Goal: Information Seeking & Learning: Learn about a topic

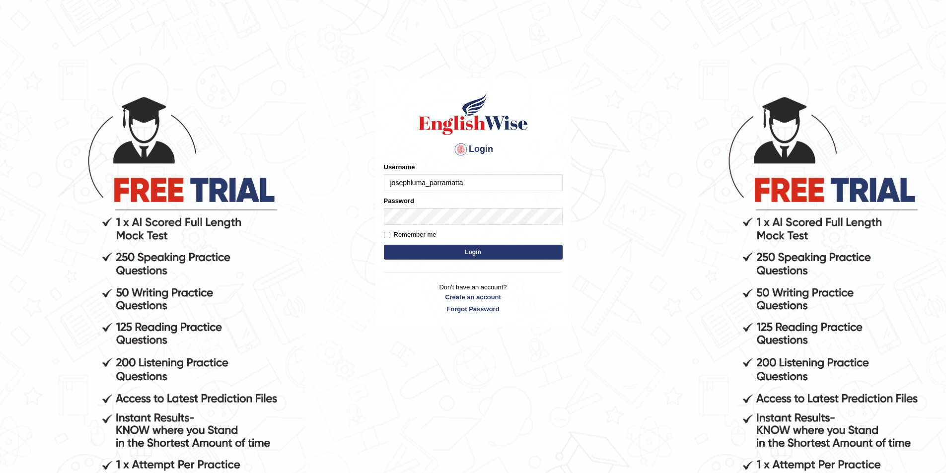
type input "josephluma_parramatta"
click at [440, 250] on button "Login" at bounding box center [473, 252] width 179 height 15
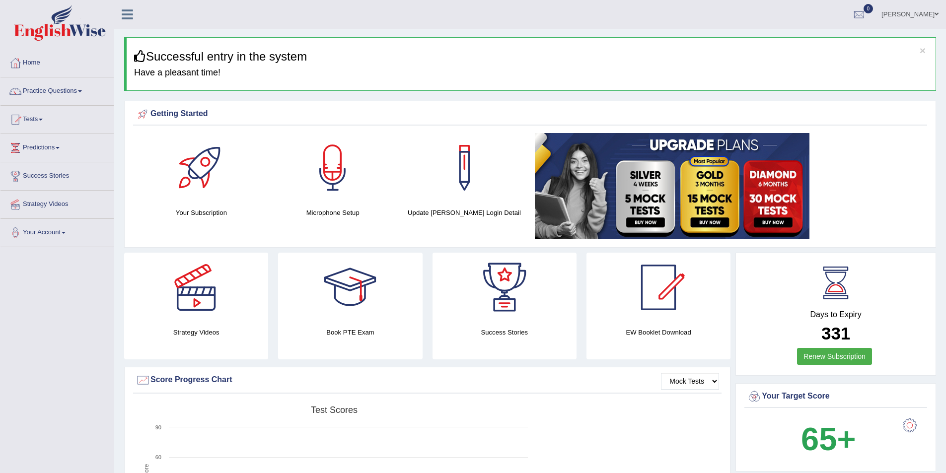
click at [79, 87] on link "Practice Questions" at bounding box center [56, 89] width 113 height 25
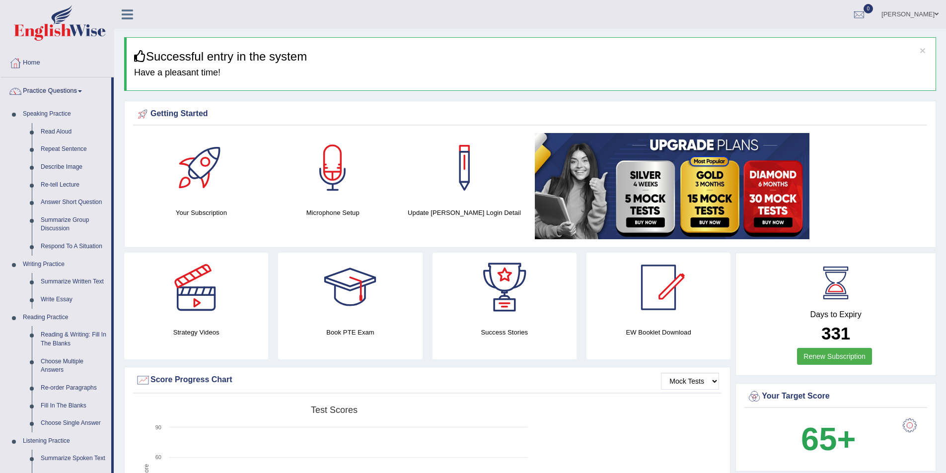
click at [68, 245] on link "Respond To A Situation" at bounding box center [73, 247] width 75 height 18
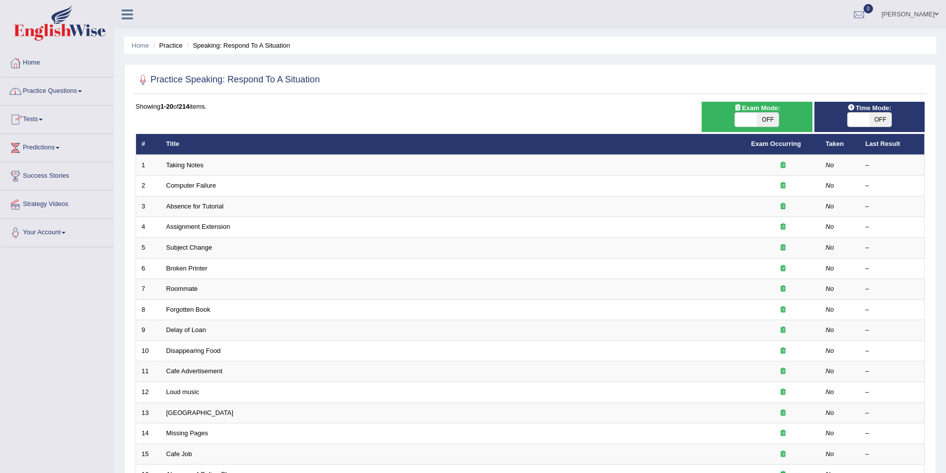
click at [79, 89] on link "Practice Questions" at bounding box center [56, 89] width 113 height 25
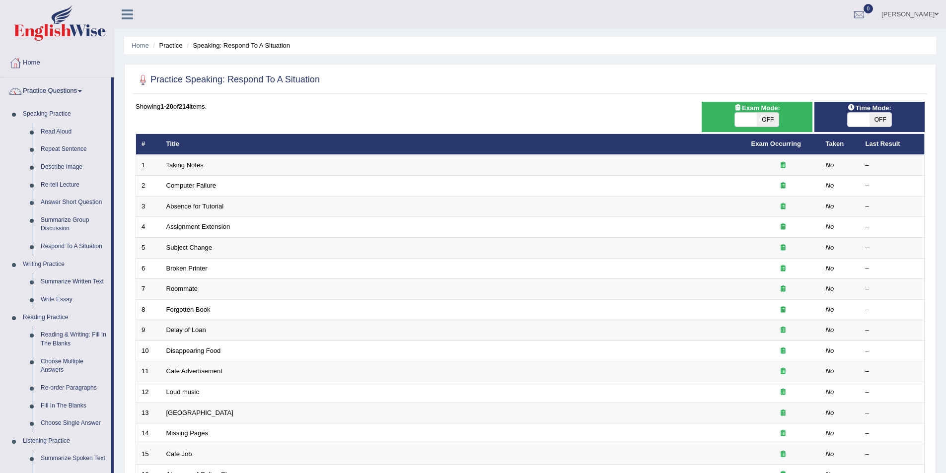
click at [186, 166] on link "Taking Notes" at bounding box center [184, 164] width 37 height 7
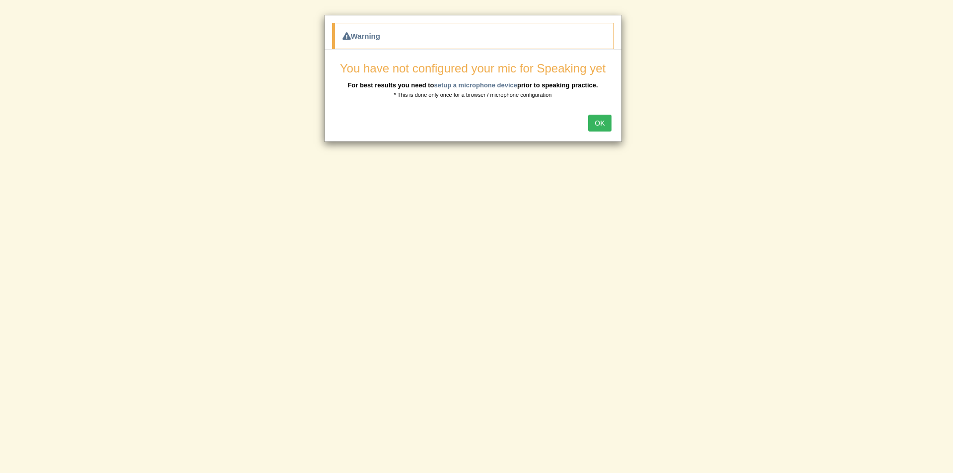
click at [606, 119] on button "OK" at bounding box center [599, 123] width 23 height 17
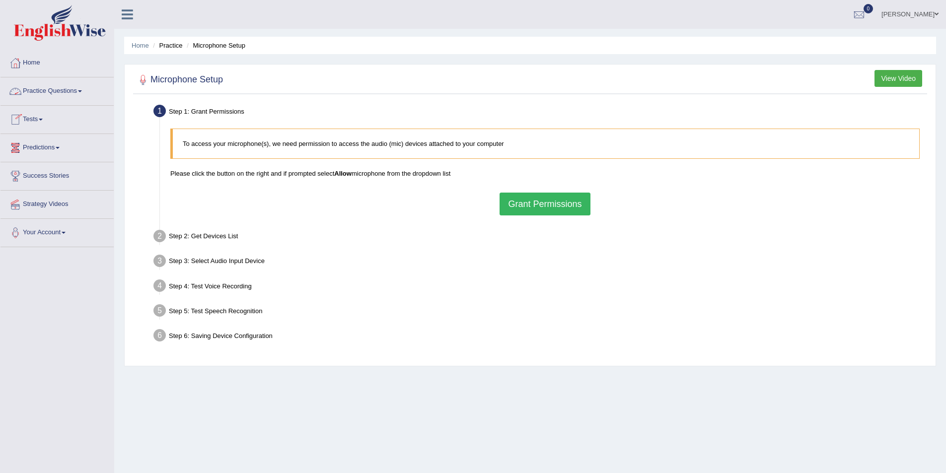
click at [82, 92] on span at bounding box center [80, 91] width 4 height 2
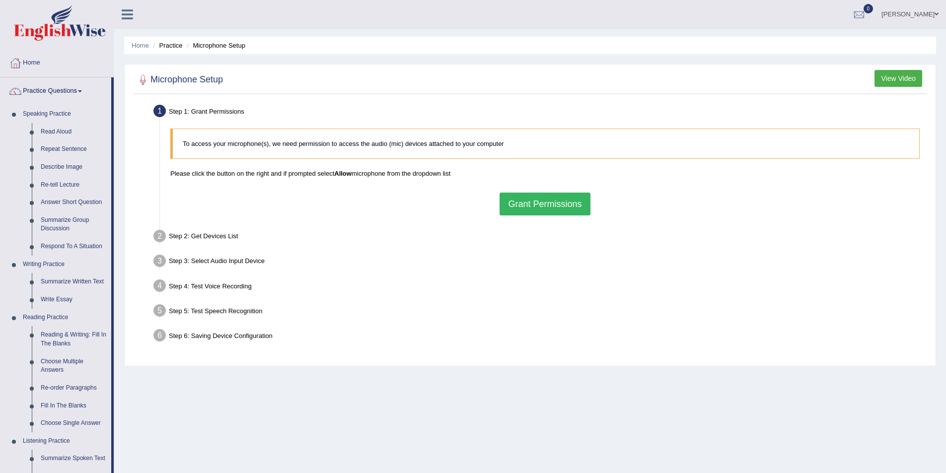
scroll to position [99, 0]
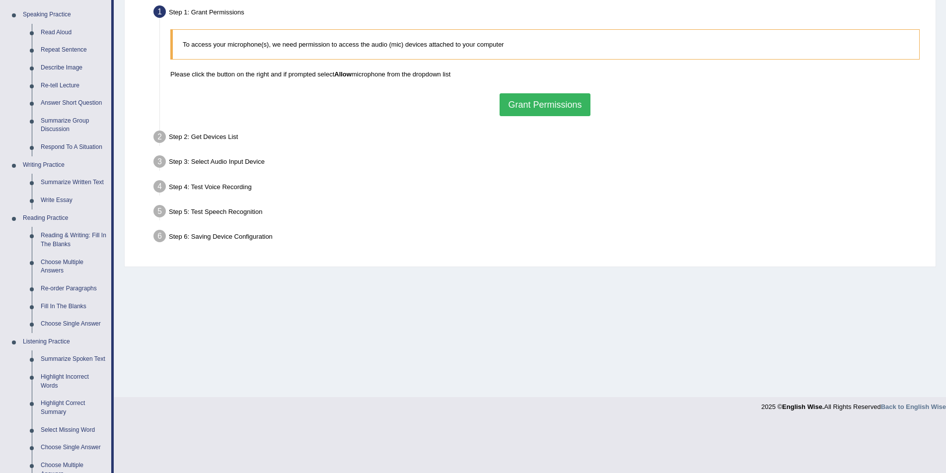
click at [69, 375] on link "Highlight Incorrect Words" at bounding box center [73, 381] width 75 height 26
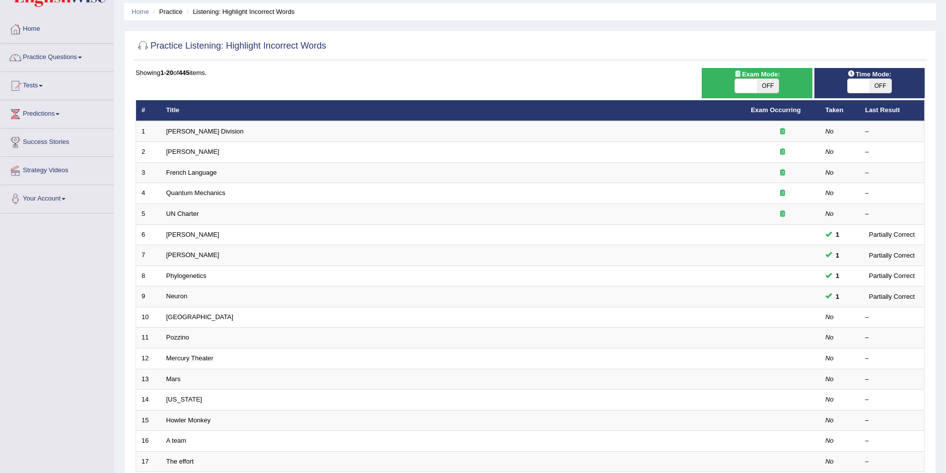
scroll to position [50, 0]
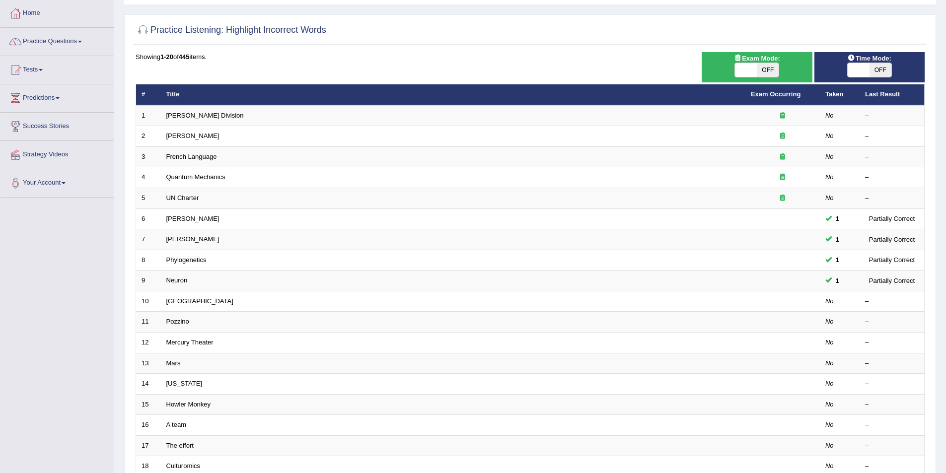
click at [177, 300] on link "[GEOGRAPHIC_DATA]" at bounding box center [199, 300] width 67 height 7
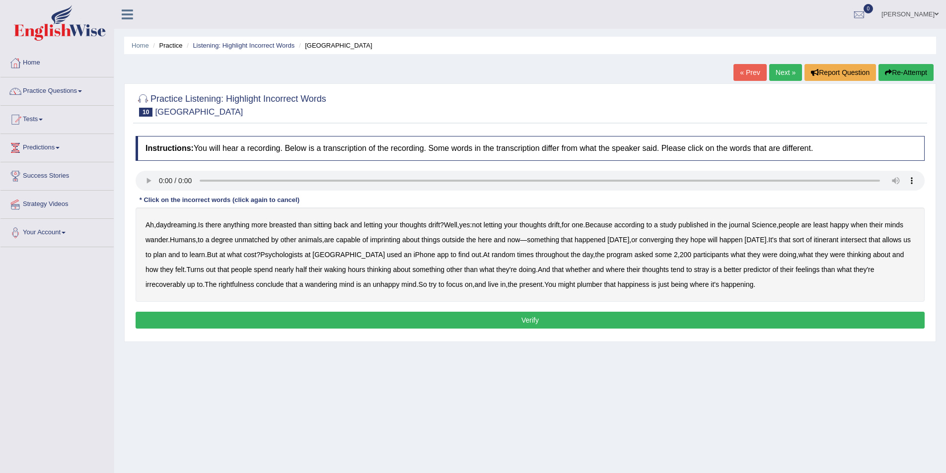
click at [269, 243] on b "unmatched" at bounding box center [252, 240] width 34 height 8
click at [269, 239] on b "unmatched" at bounding box center [252, 240] width 34 height 8
click at [867, 236] on b "intersect" at bounding box center [853, 240] width 26 height 8
click at [699, 270] on b "stray" at bounding box center [701, 270] width 15 height 8
click at [707, 284] on b "where" at bounding box center [699, 285] width 19 height 8
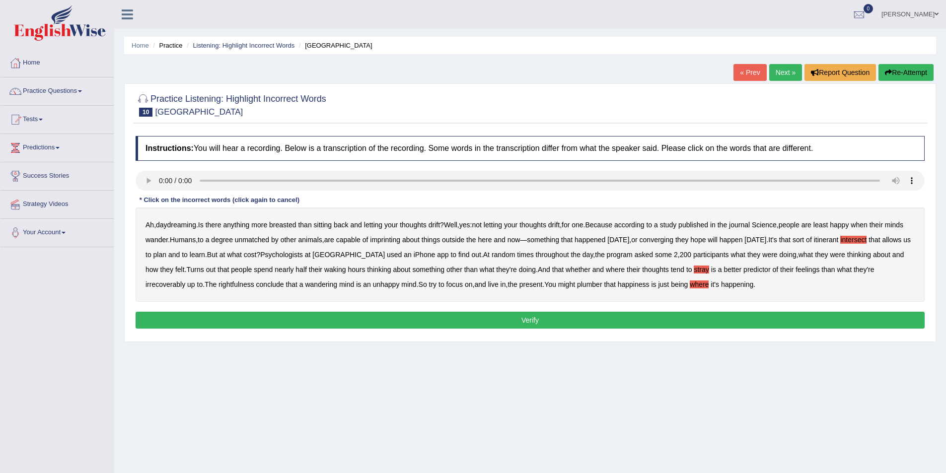
click at [569, 319] on button "Verify" at bounding box center [530, 320] width 789 height 17
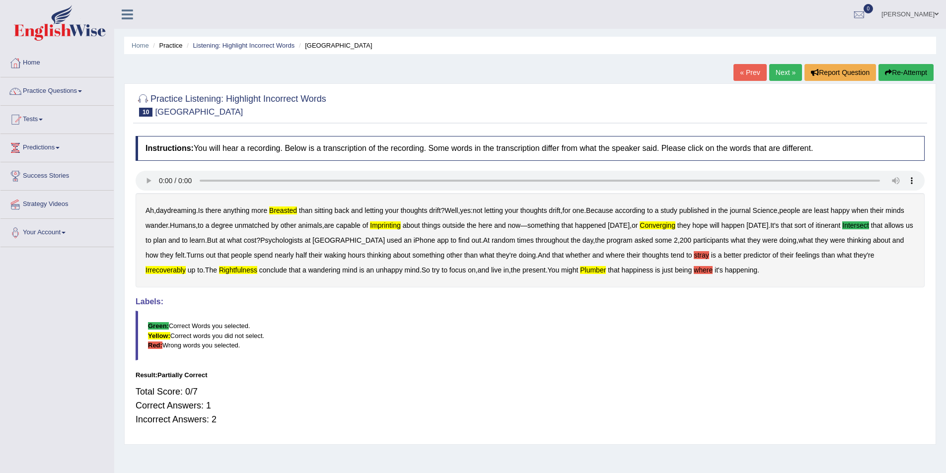
click at [779, 70] on link "Next »" at bounding box center [785, 72] width 33 height 17
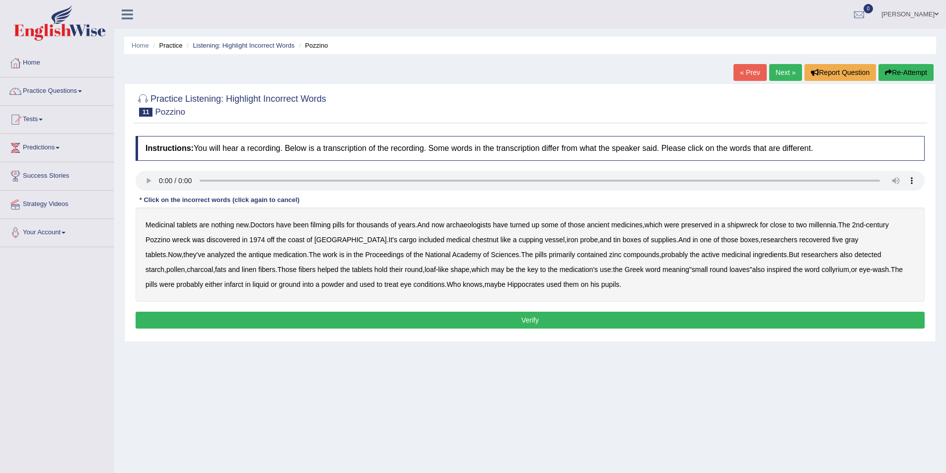
click at [326, 226] on b "filming" at bounding box center [320, 225] width 20 height 8
click at [472, 242] on b "chestnut" at bounding box center [485, 240] width 26 height 8
click at [243, 281] on b "infarct" at bounding box center [233, 285] width 19 height 8
click at [459, 314] on button "Verify" at bounding box center [530, 320] width 789 height 17
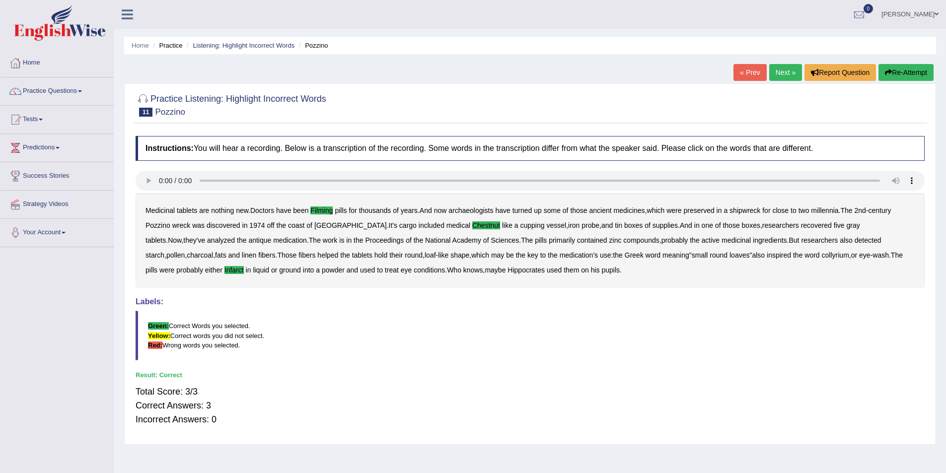
click at [784, 72] on link "Next »" at bounding box center [785, 72] width 33 height 17
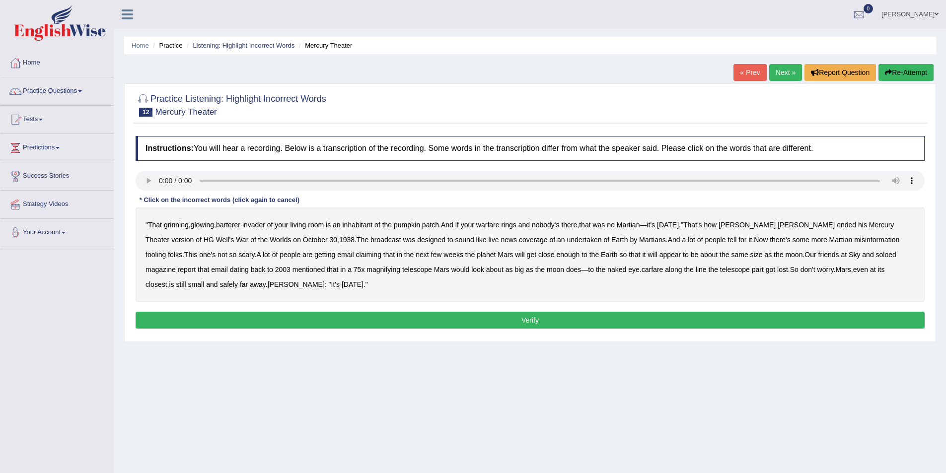
click at [235, 227] on b "barterer" at bounding box center [228, 225] width 24 height 8
click at [495, 224] on b "warfare" at bounding box center [487, 225] width 23 height 8
click at [567, 241] on b "undertaken" at bounding box center [584, 240] width 35 height 8
click at [876, 254] on b "soloed" at bounding box center [886, 255] width 20 height 8
click at [642, 270] on b "carfare" at bounding box center [653, 270] width 22 height 8
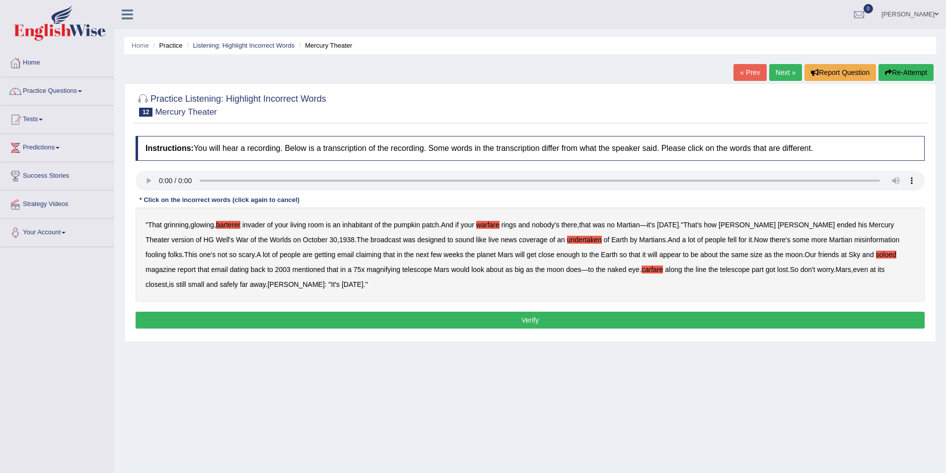
click at [454, 317] on button "Verify" at bounding box center [530, 320] width 789 height 17
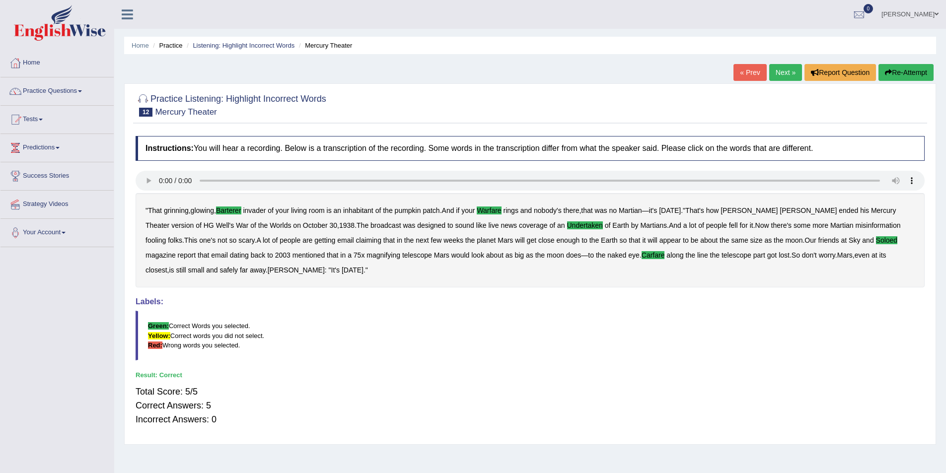
click at [783, 70] on link "Next »" at bounding box center [785, 72] width 33 height 17
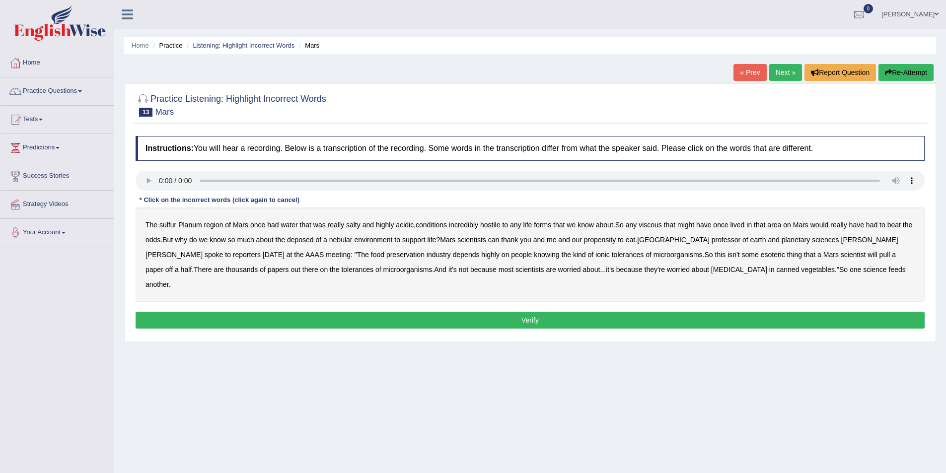
click at [188, 225] on b "Planum" at bounding box center [189, 225] width 23 height 8
drag, startPoint x: 615, startPoint y: 241, endPoint x: 624, endPoint y: 243, distance: 9.8
click at [616, 241] on b "propensity" at bounding box center [600, 240] width 32 height 8
click at [496, 312] on button "Verify" at bounding box center [530, 320] width 789 height 17
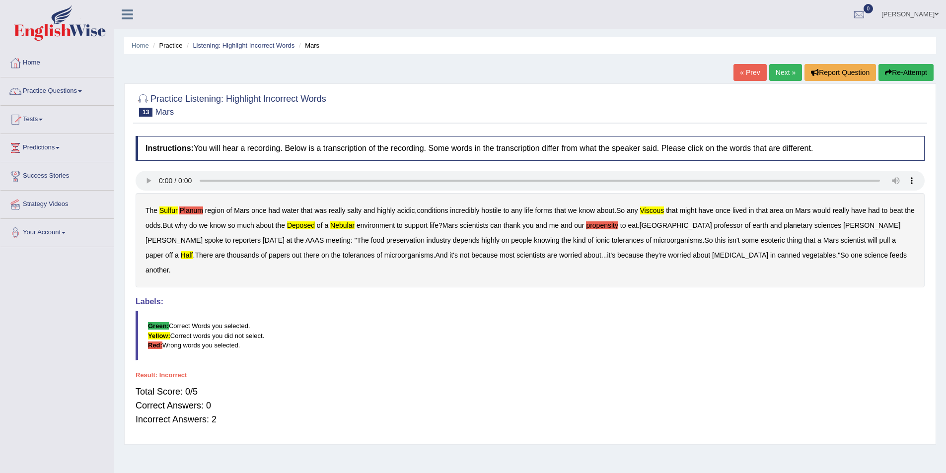
click at [783, 71] on link "Next »" at bounding box center [785, 72] width 33 height 17
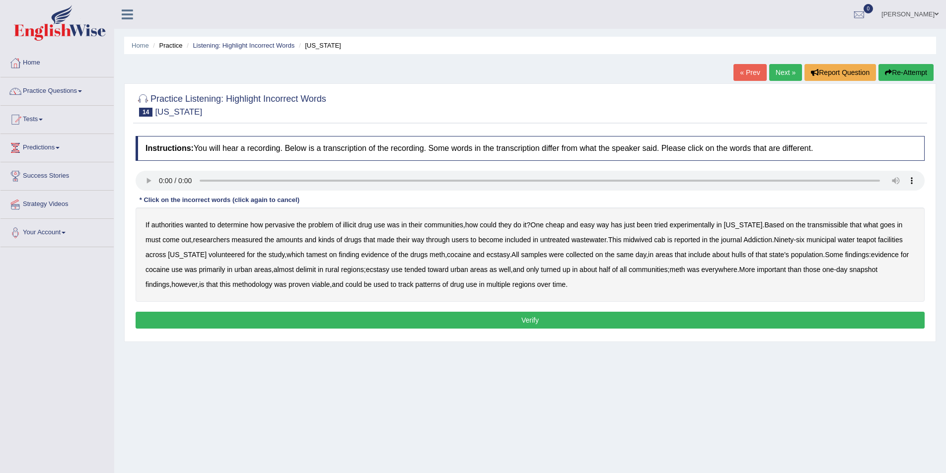
drag, startPoint x: 822, startPoint y: 222, endPoint x: 838, endPoint y: 222, distance: 15.9
click at [825, 220] on div "If authorities wanted to determine how pervasive the problem of illicit drug us…" at bounding box center [530, 255] width 789 height 94
click at [814, 220] on div "If authorities wanted to determine how pervasive the problem of illicit drug us…" at bounding box center [530, 255] width 789 height 94
click at [822, 224] on b "transmissible" at bounding box center [827, 225] width 41 height 8
click at [857, 240] on b "teapot" at bounding box center [866, 240] width 19 height 8
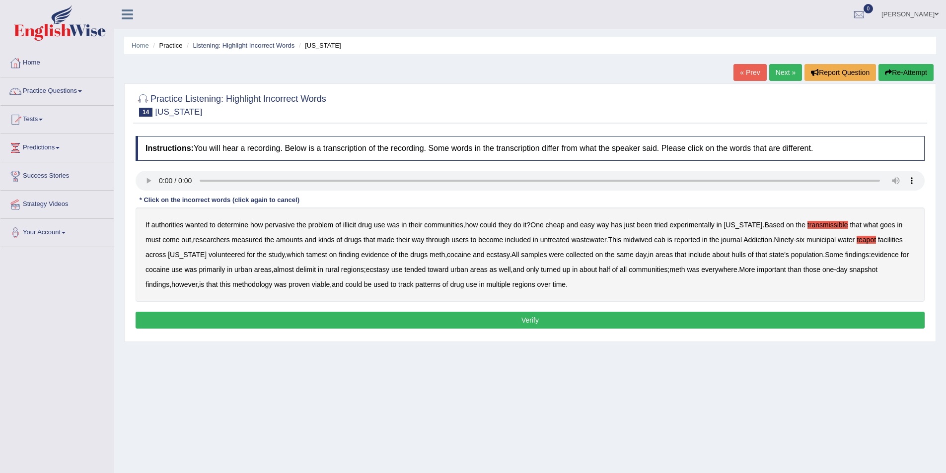
click at [731, 254] on b "hulls" at bounding box center [738, 255] width 14 height 8
click at [712, 254] on b "about" at bounding box center [720, 255] width 17 height 8
click at [655, 319] on button "Verify" at bounding box center [530, 320] width 789 height 17
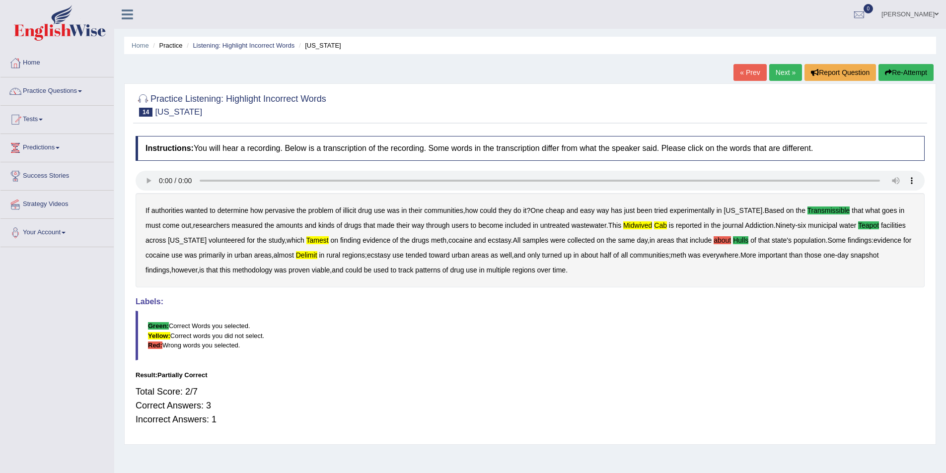
click at [772, 68] on link "Next »" at bounding box center [785, 72] width 33 height 17
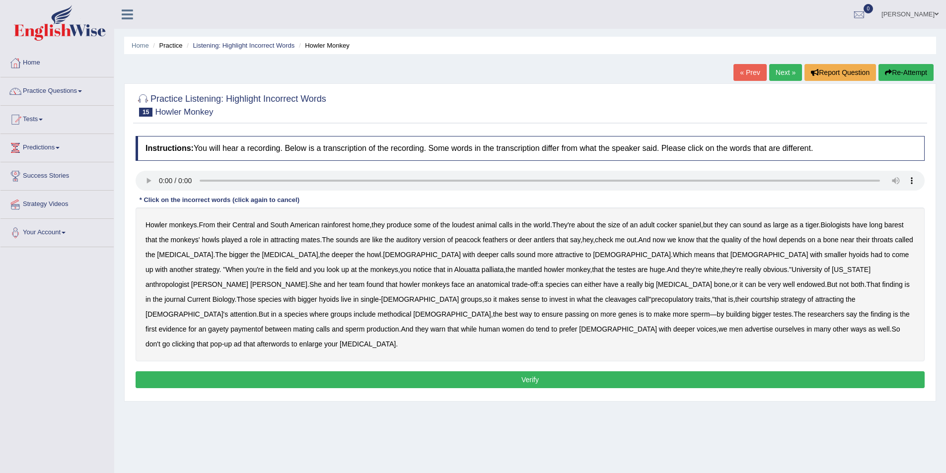
drag, startPoint x: 492, startPoint y: 239, endPoint x: 547, endPoint y: 247, distance: 55.6
click at [496, 239] on b "feathers" at bounding box center [495, 240] width 25 height 8
click at [796, 287] on b "endowed" at bounding box center [810, 285] width 28 height 8
click at [796, 284] on b "endowed" at bounding box center [810, 285] width 28 height 8
click at [412, 310] on b "methodical" at bounding box center [395, 314] width 34 height 8
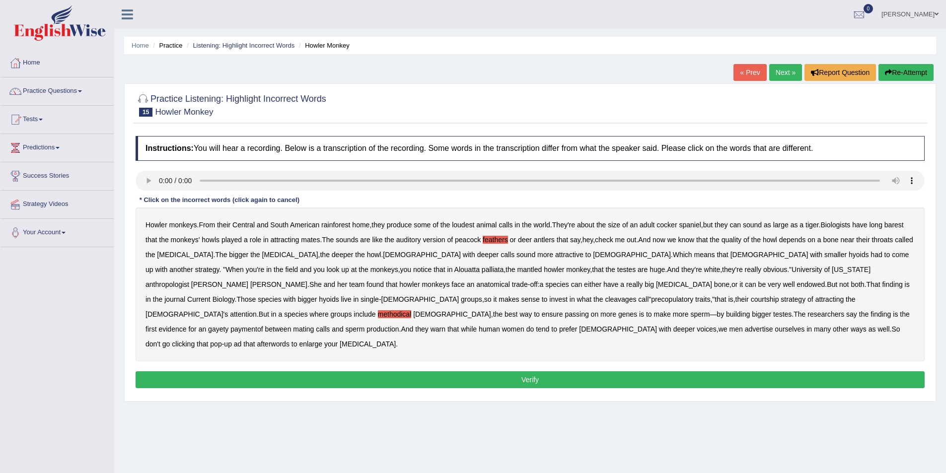
click at [292, 371] on button "Verify" at bounding box center [530, 379] width 789 height 17
click at [293, 365] on div "Home Practice Listening: Highlight Incorrect Words Howler Monkey « Prev Next » …" at bounding box center [530, 248] width 832 height 497
click at [295, 363] on div "Home Practice Listening: Highlight Incorrect Words Howler Monkey « Prev Next » …" at bounding box center [530, 248] width 832 height 497
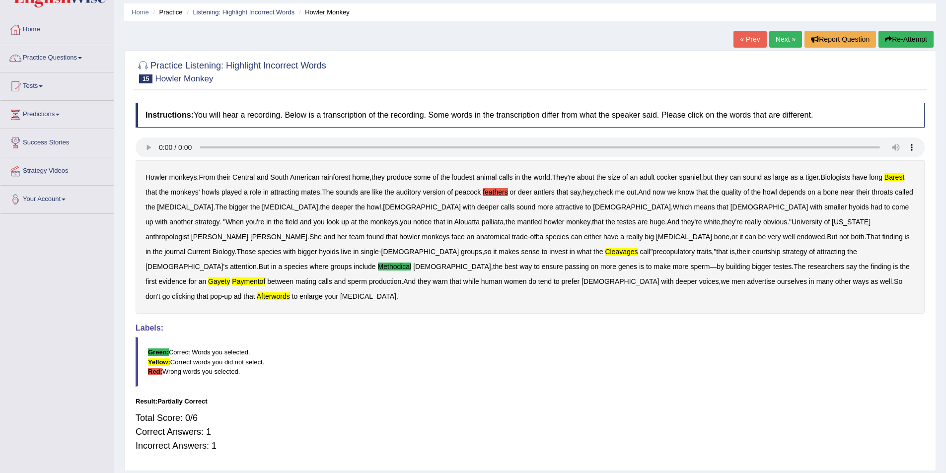
scroll to position [49, 0]
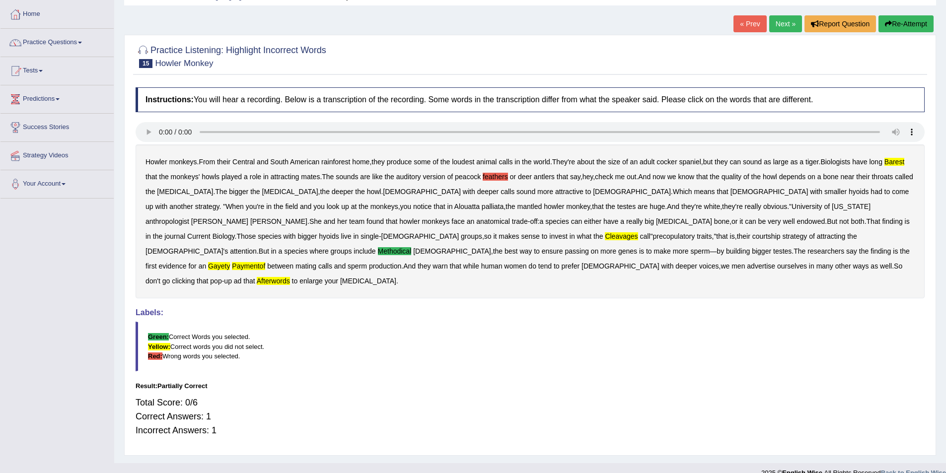
click at [784, 22] on link "Next »" at bounding box center [785, 23] width 33 height 17
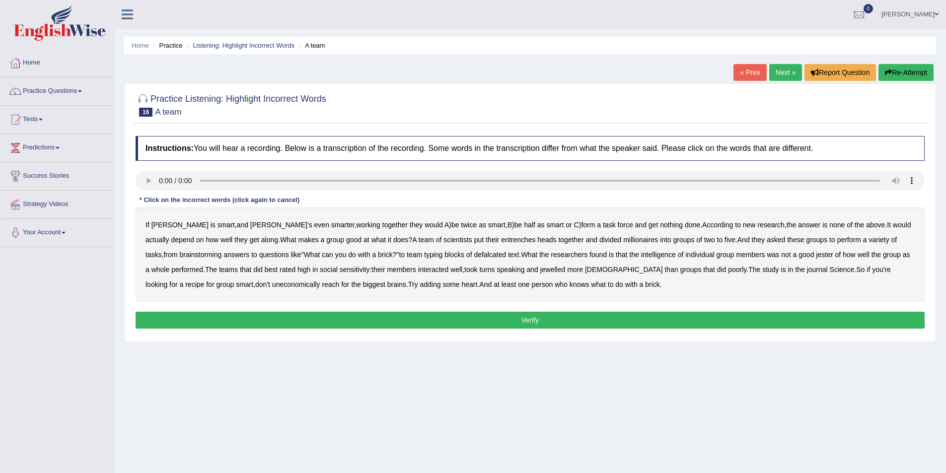
drag, startPoint x: 462, startPoint y: 237, endPoint x: 487, endPoint y: 239, distance: 25.4
click at [501, 237] on b "entrenches" at bounding box center [518, 240] width 34 height 8
click at [816, 256] on b "jester" at bounding box center [824, 255] width 17 height 8
click at [540, 270] on b "jewelled" at bounding box center [552, 270] width 25 height 8
click at [524, 319] on button "Verify" at bounding box center [530, 320] width 789 height 17
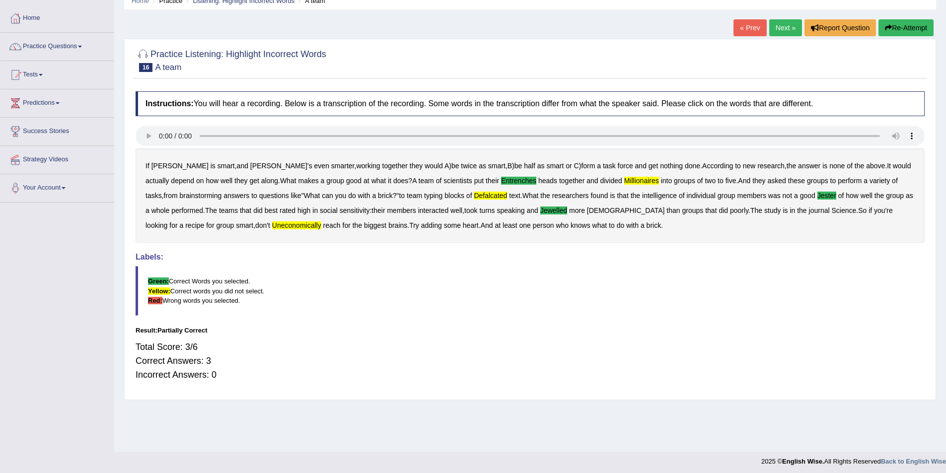
scroll to position [48, 0]
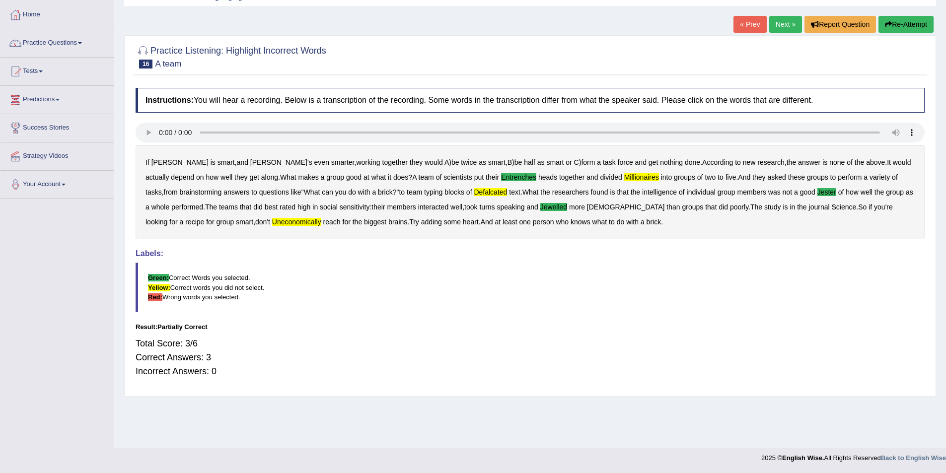
click at [786, 19] on link "Next »" at bounding box center [785, 24] width 33 height 17
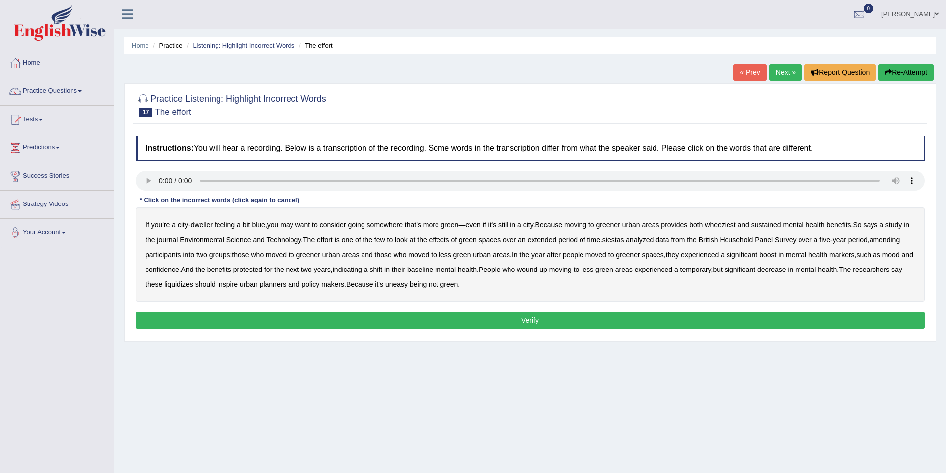
click at [729, 224] on b "wheeziest" at bounding box center [720, 225] width 31 height 8
click at [624, 239] on b "siestas" at bounding box center [613, 240] width 22 height 8
click at [433, 270] on b "baseline" at bounding box center [420, 270] width 26 height 8
click at [193, 286] on b "liquidizes" at bounding box center [178, 285] width 29 height 8
click at [499, 320] on button "Verify" at bounding box center [530, 320] width 789 height 17
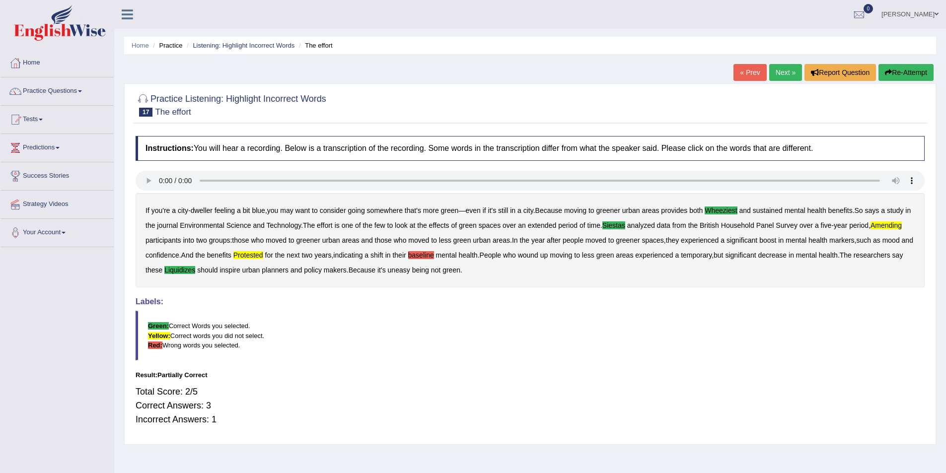
click at [778, 72] on link "Next »" at bounding box center [785, 72] width 33 height 17
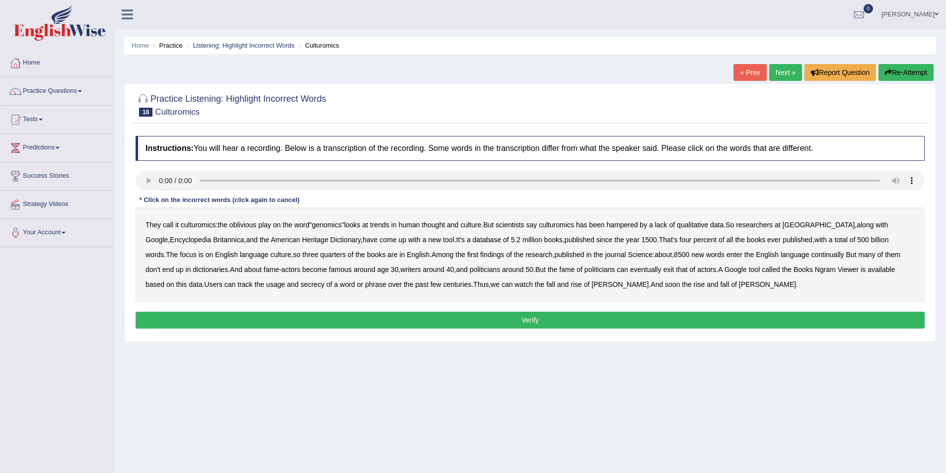
click at [811, 257] on b "continually" at bounding box center [827, 255] width 33 height 8
click at [663, 269] on b "exit" at bounding box center [668, 270] width 11 height 8
click at [521, 317] on button "Verify" at bounding box center [530, 320] width 789 height 17
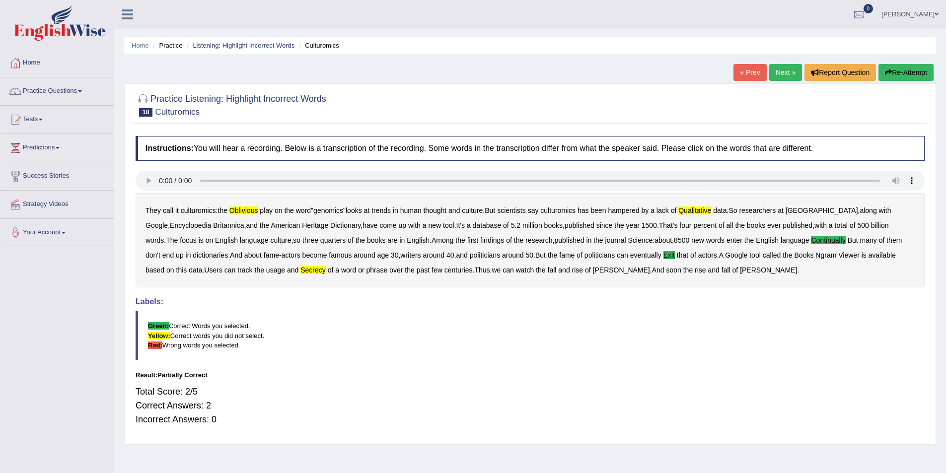
click at [782, 72] on link "Next »" at bounding box center [785, 72] width 33 height 17
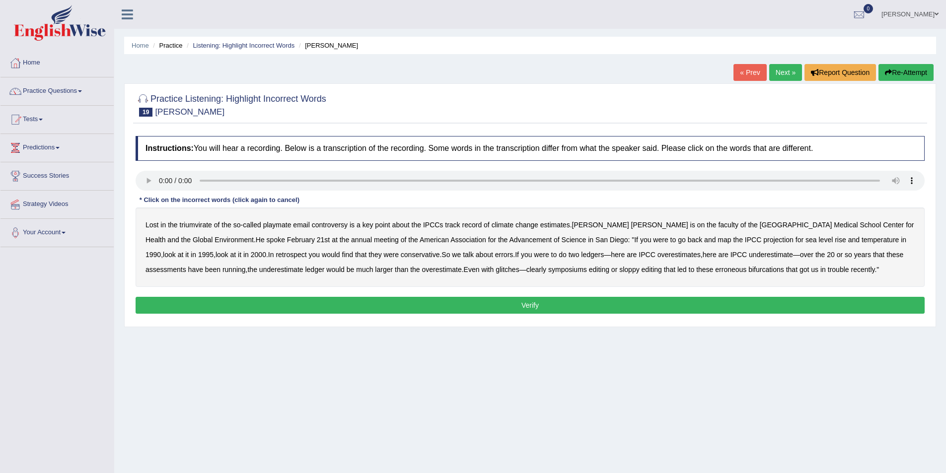
click at [201, 222] on b "triumvirate" at bounding box center [196, 225] width 32 height 8
click at [548, 270] on b "symposiums" at bounding box center [567, 270] width 39 height 8
click at [492, 303] on button "Verify" at bounding box center [530, 305] width 789 height 17
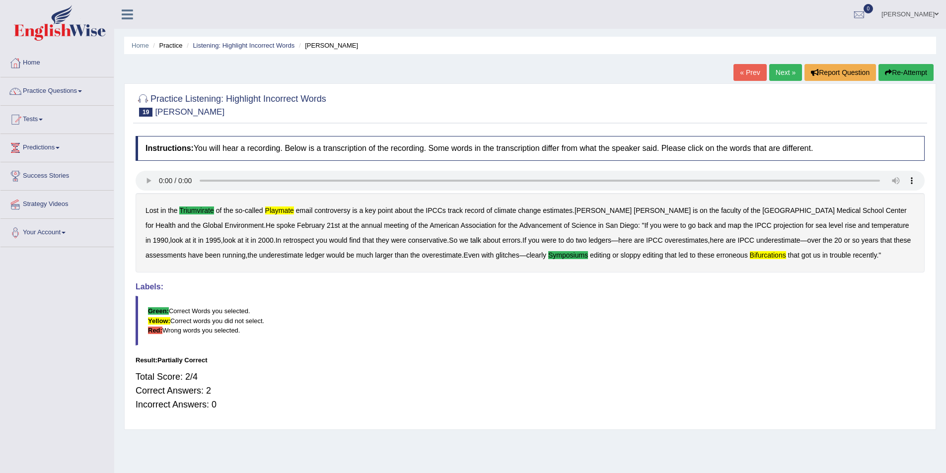
click at [777, 70] on link "Next »" at bounding box center [785, 72] width 33 height 17
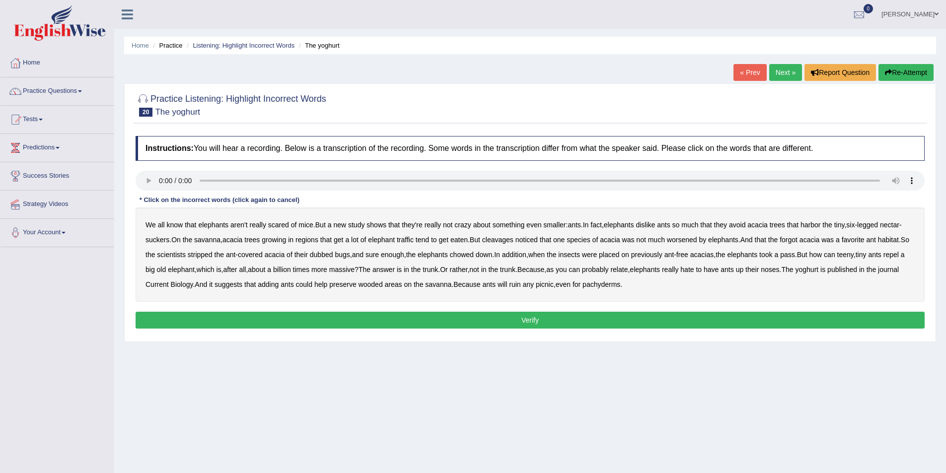
drag, startPoint x: 498, startPoint y: 234, endPoint x: 516, endPoint y: 238, distance: 18.4
click at [499, 234] on div "We all know that elephants aren't really scared of mice . But a new study shows…" at bounding box center [530, 255] width 789 height 94
click at [501, 240] on b "cleavages" at bounding box center [497, 240] width 31 height 8
click at [328, 254] on b "dubbed" at bounding box center [321, 255] width 23 height 8
click at [819, 270] on b "yoghurt" at bounding box center [807, 270] width 23 height 8
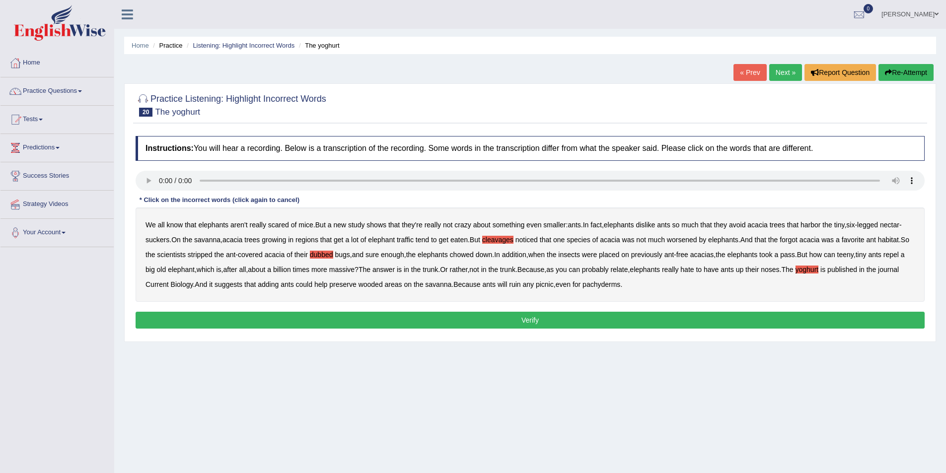
click at [621, 316] on button "Verify" at bounding box center [530, 320] width 789 height 17
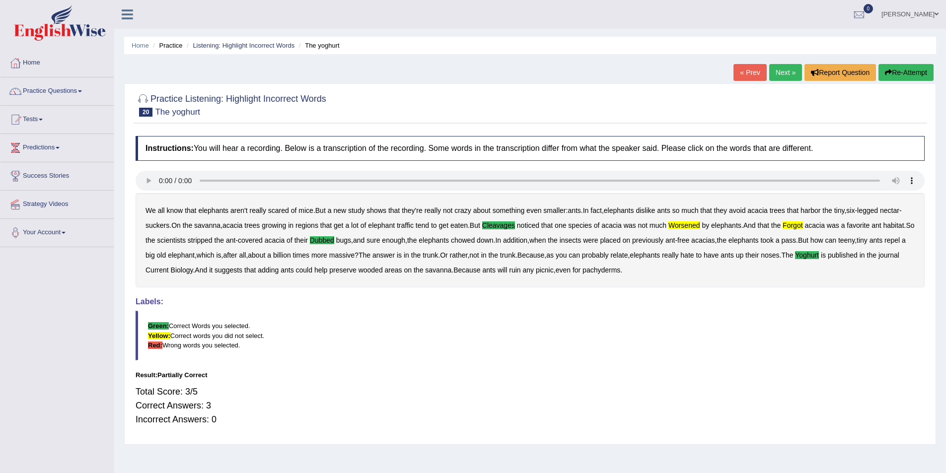
click at [786, 67] on link "Next »" at bounding box center [785, 72] width 33 height 17
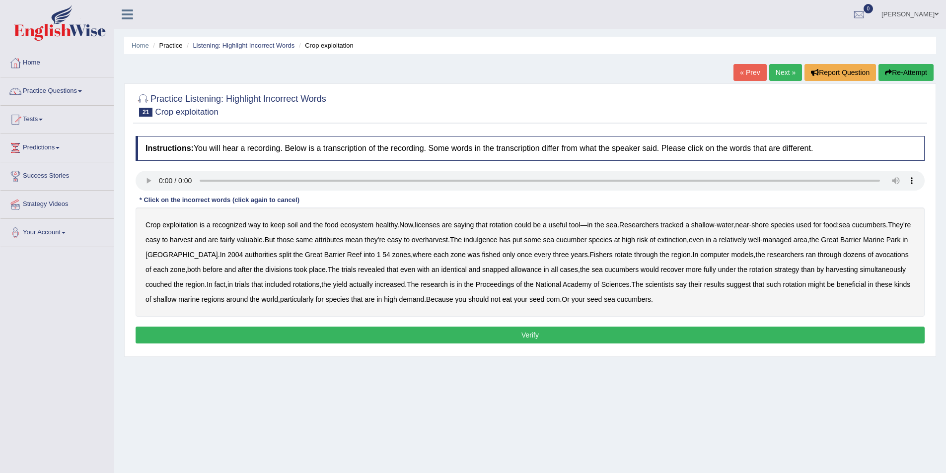
click at [432, 223] on b "licenses" at bounding box center [427, 225] width 25 height 8
click at [520, 232] on div "Crop exploitation is a recognized way to keep soil and the food ecosystem healt…" at bounding box center [530, 262] width 789 height 109
click at [498, 239] on b "indulgence" at bounding box center [481, 240] width 34 height 8
click at [287, 256] on b "split" at bounding box center [285, 255] width 12 height 8
click at [875, 259] on b "avocations" at bounding box center [891, 255] width 33 height 8
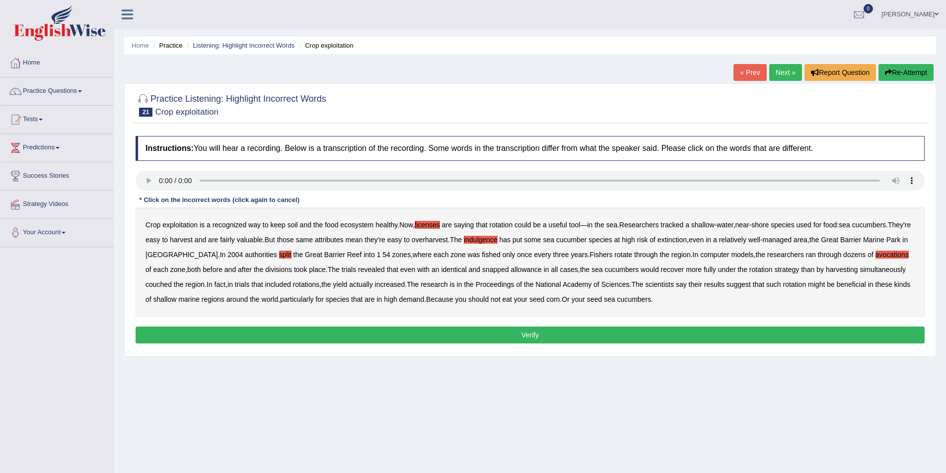
click at [172, 283] on b "couched" at bounding box center [158, 285] width 26 height 8
click at [647, 335] on button "Verify" at bounding box center [530, 335] width 789 height 17
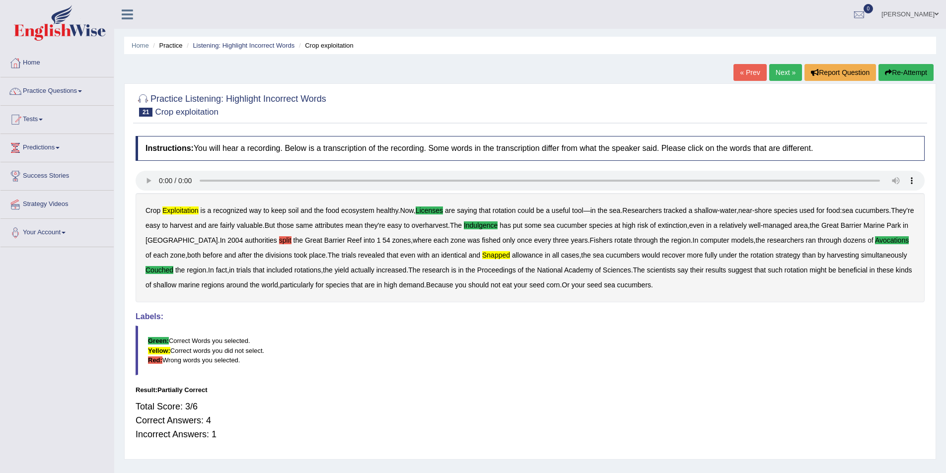
click at [784, 64] on link "Next »" at bounding box center [785, 72] width 33 height 17
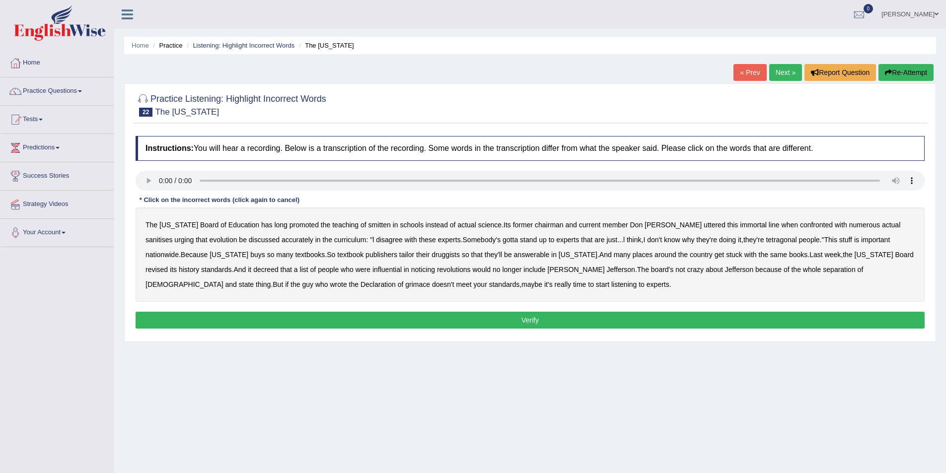
click at [368, 222] on b "smitten" at bounding box center [379, 225] width 22 height 8
click at [766, 239] on b "tetragonal" at bounding box center [781, 240] width 31 height 8
click at [286, 265] on div "The [US_STATE] Board of Education has long promoted the teaching of smitten in …" at bounding box center [530, 255] width 789 height 94
click at [372, 269] on b "influential" at bounding box center [386, 270] width 29 height 8
click at [405, 283] on b "grimace" at bounding box center [417, 285] width 25 height 8
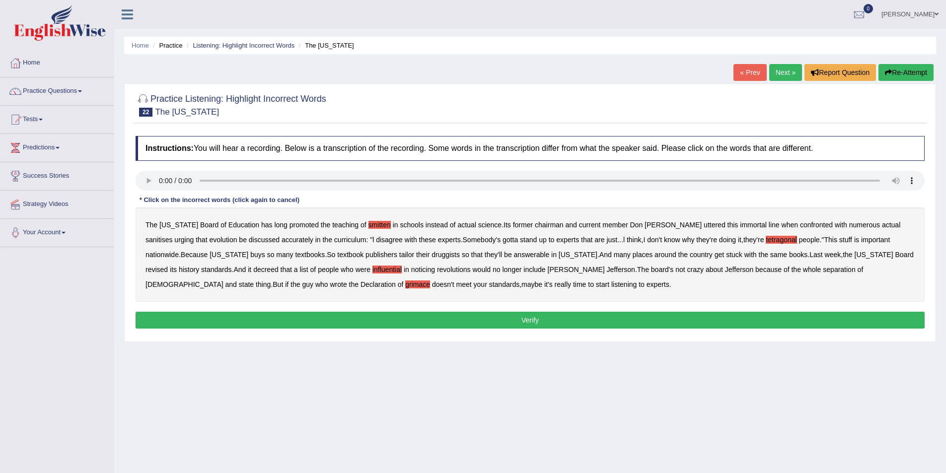
click at [389, 316] on button "Verify" at bounding box center [530, 320] width 789 height 17
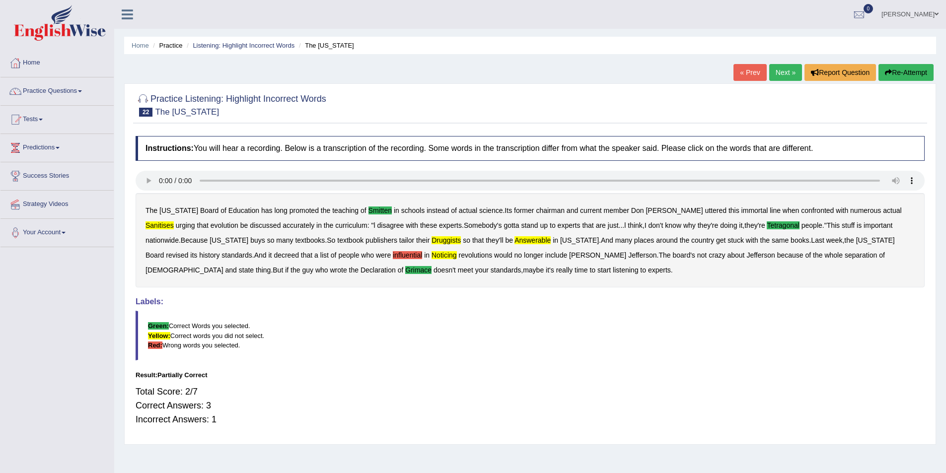
click at [775, 69] on link "Next »" at bounding box center [785, 72] width 33 height 17
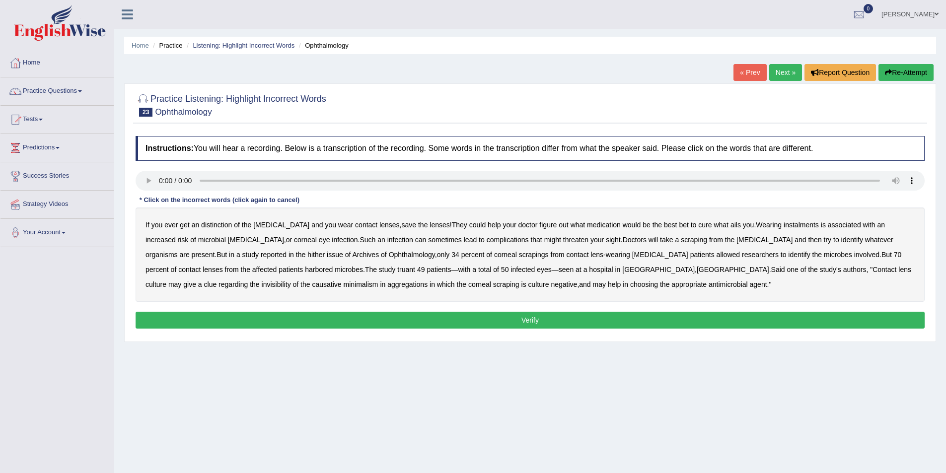
click at [215, 221] on b "distinction" at bounding box center [216, 225] width 31 height 8
click at [784, 225] on b "instalments" at bounding box center [801, 225] width 35 height 8
click at [291, 281] on b "invisibility" at bounding box center [276, 285] width 29 height 8
click at [377, 319] on button "Verify" at bounding box center [530, 320] width 789 height 17
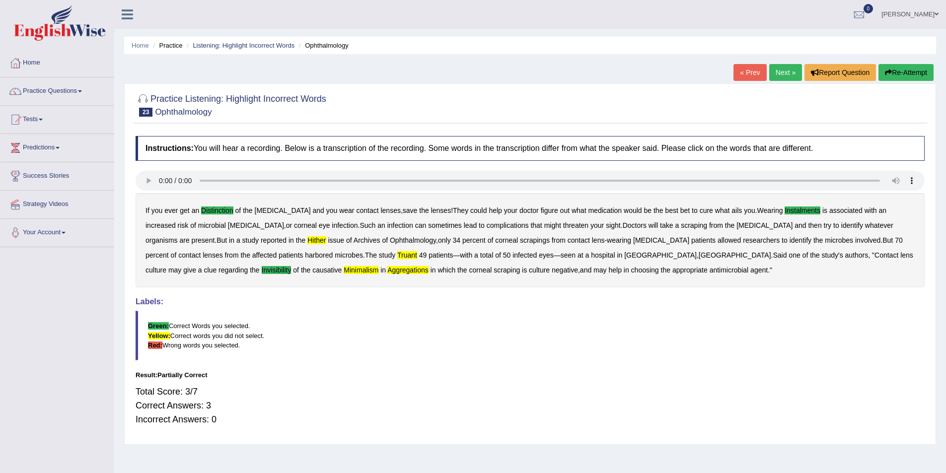
click at [781, 70] on link "Next »" at bounding box center [785, 72] width 33 height 17
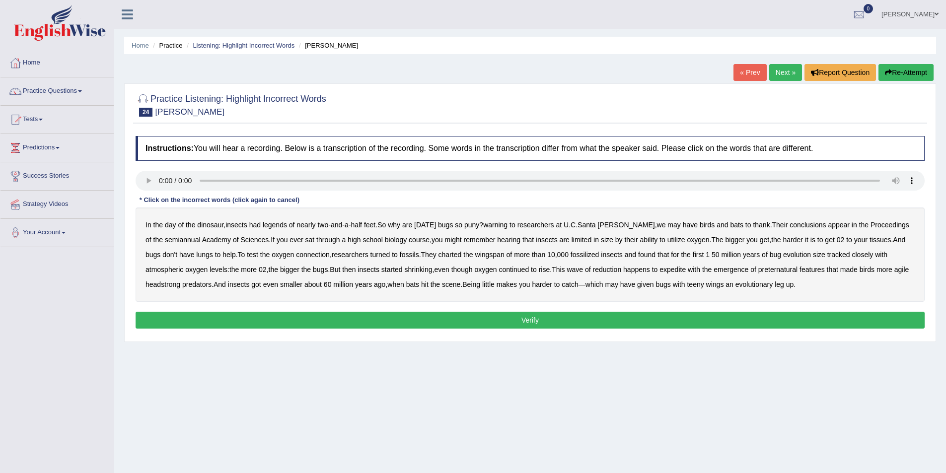
click at [503, 222] on b "warning" at bounding box center [495, 225] width 24 height 8
click at [667, 321] on button "Verify" at bounding box center [530, 320] width 789 height 17
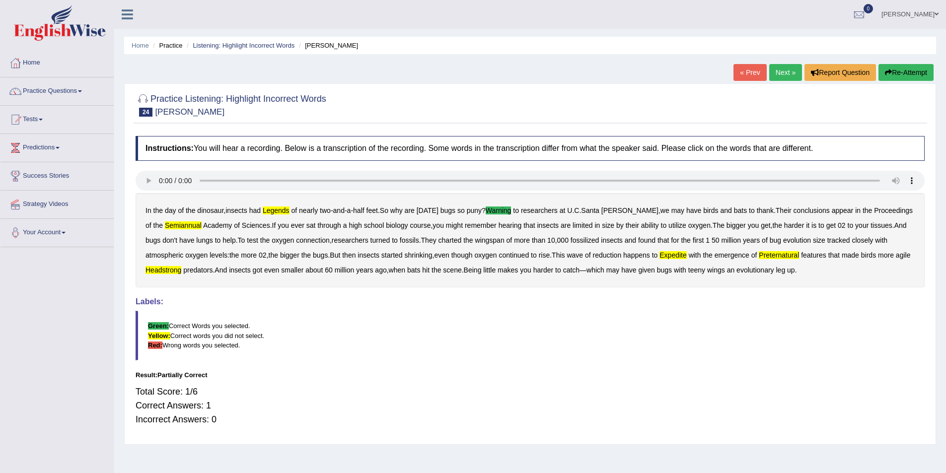
click at [782, 72] on link "Next »" at bounding box center [785, 72] width 33 height 17
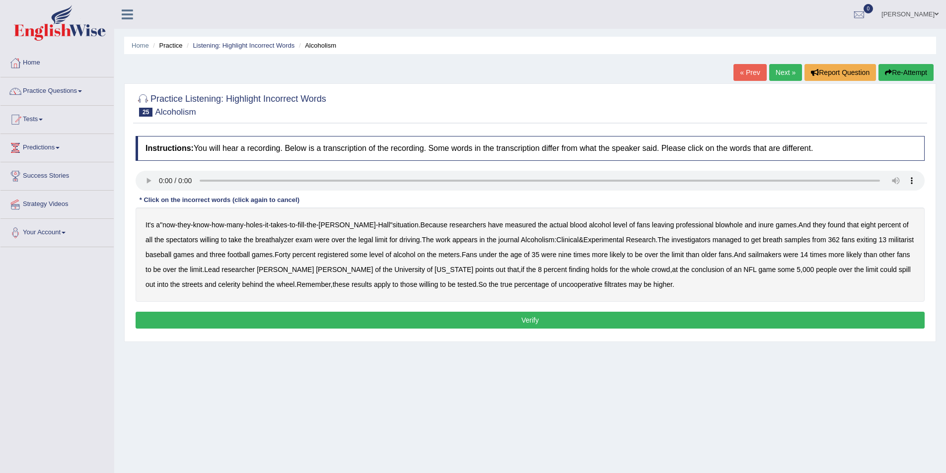
click at [715, 221] on b "blowhole" at bounding box center [728, 225] width 27 height 8
click at [768, 254] on b "sailmakers" at bounding box center [764, 255] width 33 height 8
click at [218, 288] on b "celerity" at bounding box center [229, 285] width 22 height 8
click at [522, 321] on button "Verify" at bounding box center [530, 320] width 789 height 17
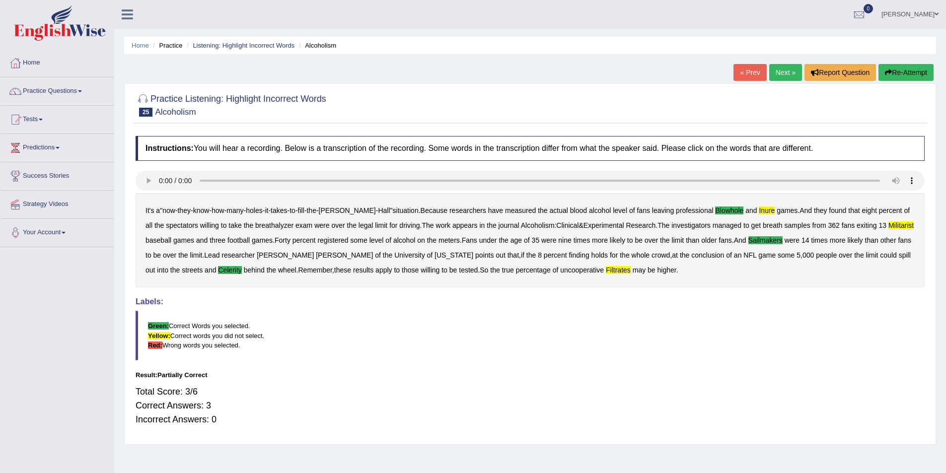
click at [786, 68] on link "Next »" at bounding box center [785, 72] width 33 height 17
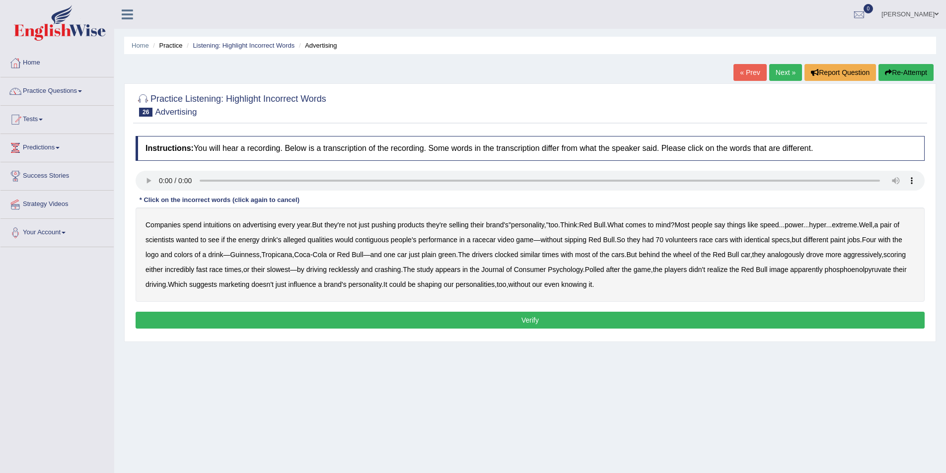
click at [223, 223] on b "intuitions" at bounding box center [217, 225] width 27 height 8
click at [378, 239] on b "contiguous" at bounding box center [372, 240] width 34 height 8
click at [803, 253] on b "analogously" at bounding box center [785, 255] width 37 height 8
click at [528, 318] on button "Verify" at bounding box center [530, 320] width 789 height 17
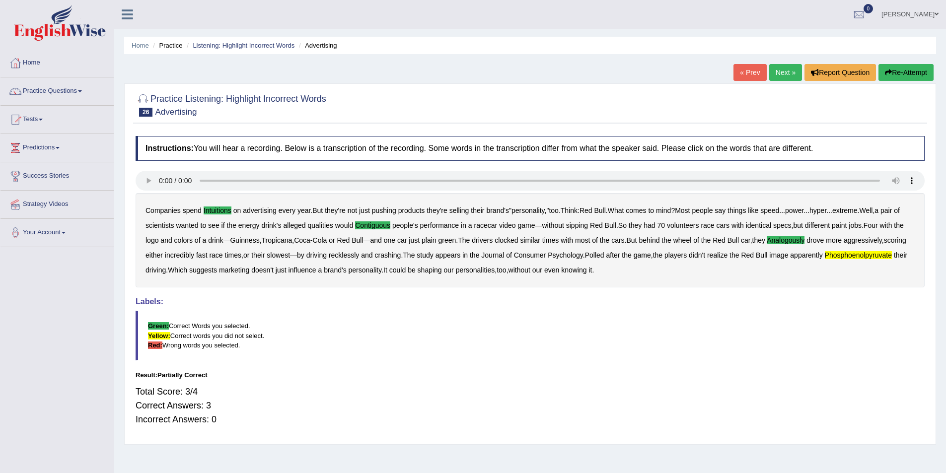
click at [781, 71] on link "Next »" at bounding box center [785, 72] width 33 height 17
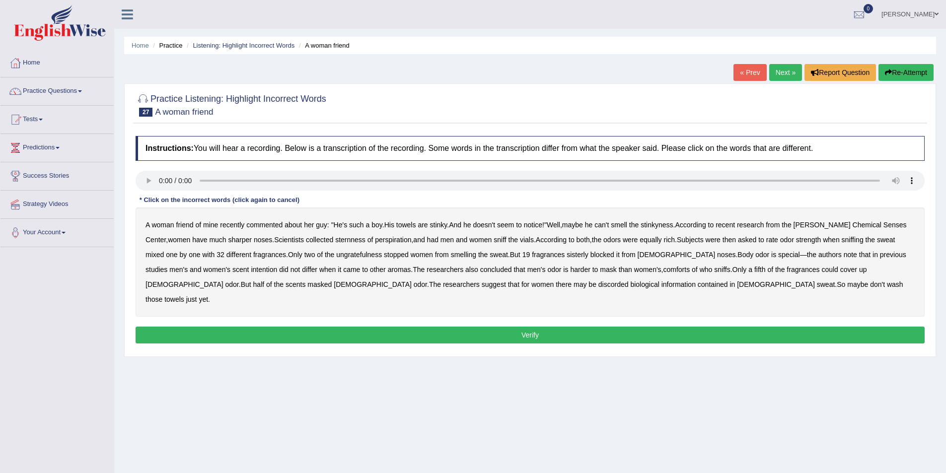
click at [273, 222] on b "commented" at bounding box center [264, 225] width 36 height 8
click at [564, 249] on div "A woman friend of mine recently commented about her guy : " He's such a boy . H…" at bounding box center [530, 262] width 789 height 109
click at [567, 254] on b "sisterly" at bounding box center [578, 255] width 22 height 8
click at [663, 268] on b "comforts" at bounding box center [676, 270] width 27 height 8
click at [598, 281] on b "discorded" at bounding box center [613, 285] width 30 height 8
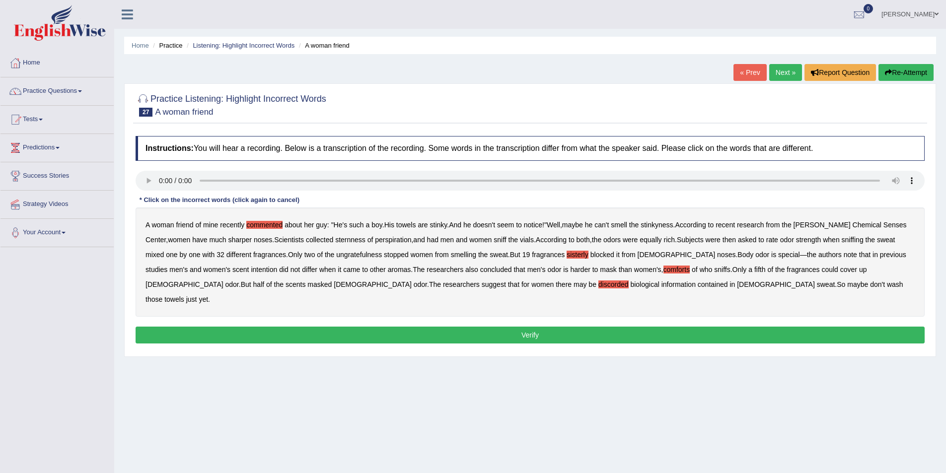
click at [608, 327] on button "Verify" at bounding box center [530, 335] width 789 height 17
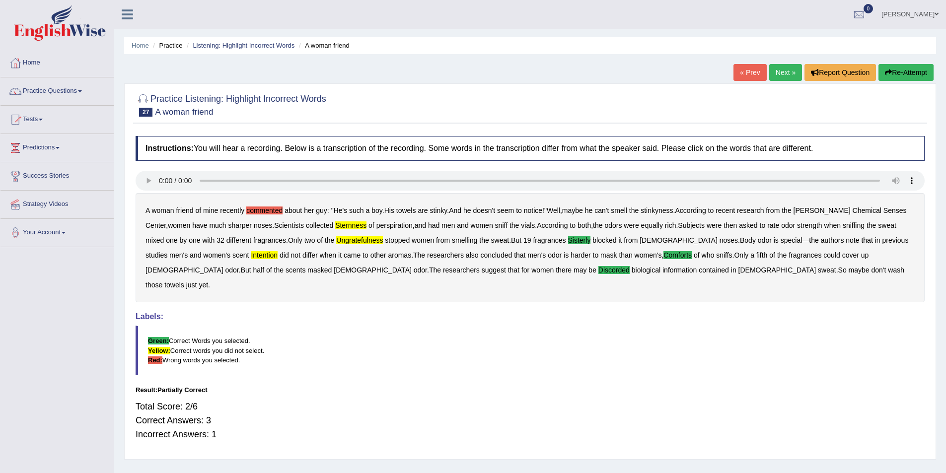
click at [781, 71] on link "Next »" at bounding box center [785, 72] width 33 height 17
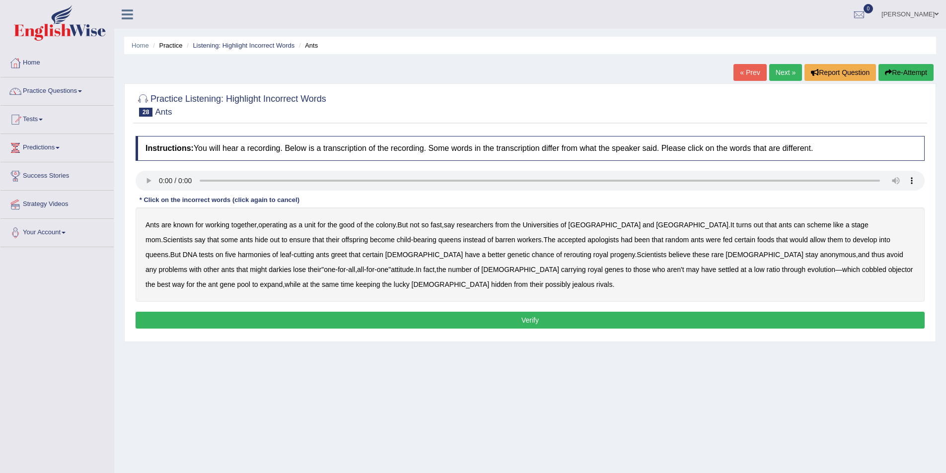
click at [557, 240] on b "accepted" at bounding box center [571, 240] width 28 height 8
click at [291, 266] on b "darkies" at bounding box center [280, 270] width 22 height 8
click at [596, 322] on button "Verify" at bounding box center [530, 320] width 789 height 17
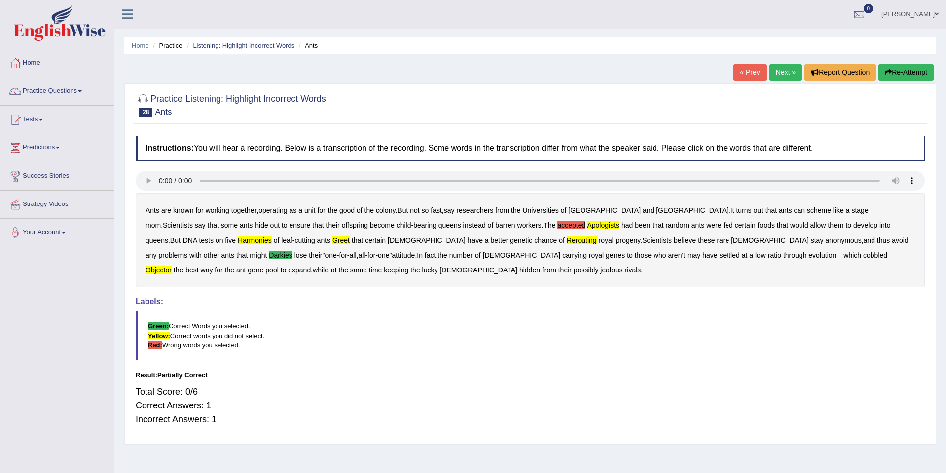
click at [780, 66] on link "Next »" at bounding box center [785, 72] width 33 height 17
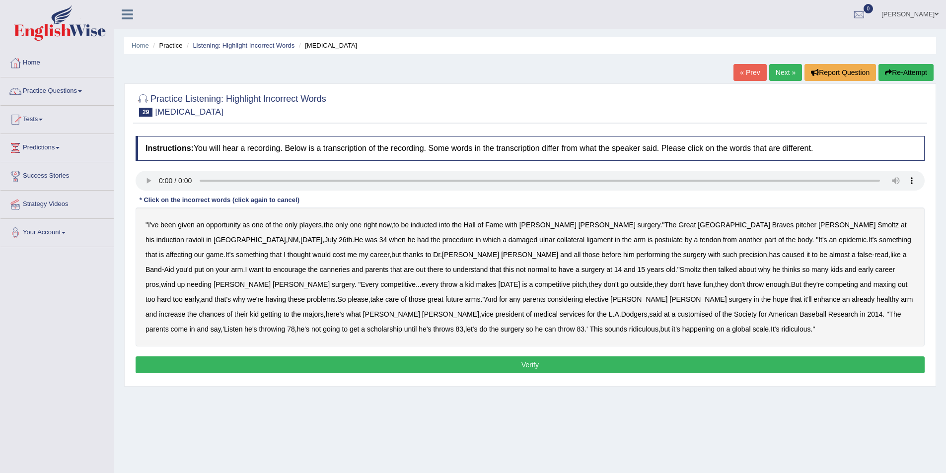
click at [495, 235] on div "" I've been given an opportunity as one of the only players , the only one righ…" at bounding box center [530, 277] width 789 height 139
click at [654, 237] on b "postulate" at bounding box center [668, 240] width 28 height 8
click at [350, 266] on b "canneries" at bounding box center [335, 270] width 30 height 8
click at [677, 314] on b "customised" at bounding box center [694, 314] width 35 height 8
click at [318, 359] on button "Verify" at bounding box center [530, 365] width 789 height 17
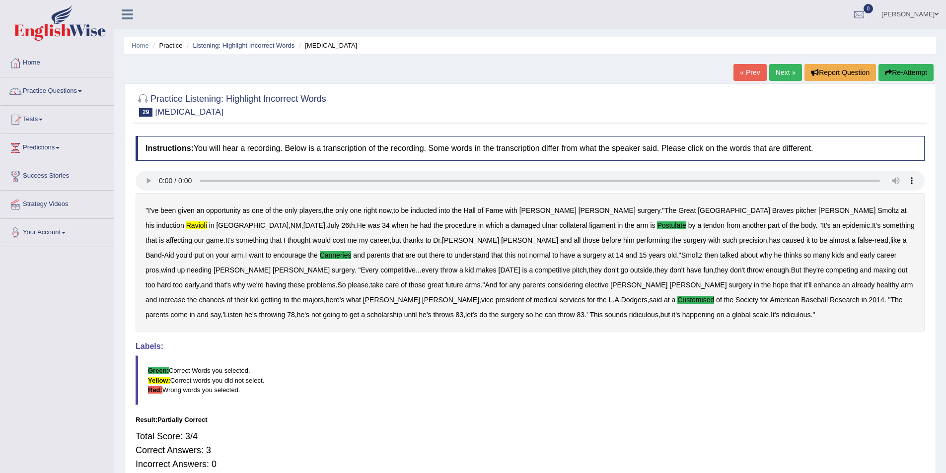
click at [782, 72] on link "Next »" at bounding box center [785, 72] width 33 height 17
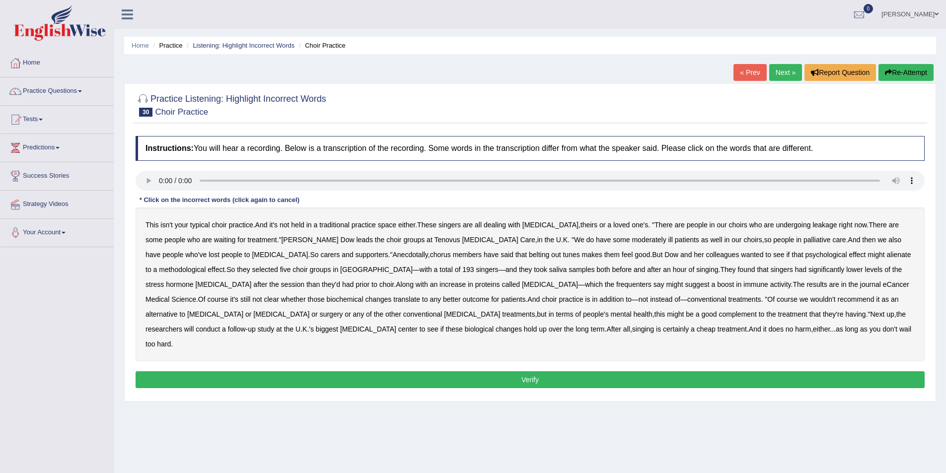
click at [812, 222] on b "leakage" at bounding box center [824, 225] width 24 height 8
click at [632, 240] on b "moderately" at bounding box center [649, 240] width 34 height 8
click at [886, 255] on b "alienate" at bounding box center [898, 255] width 24 height 8
click at [616, 284] on b "frequenters" at bounding box center [633, 285] width 35 height 8
click at [663, 326] on b "certainly" at bounding box center [676, 329] width 26 height 8
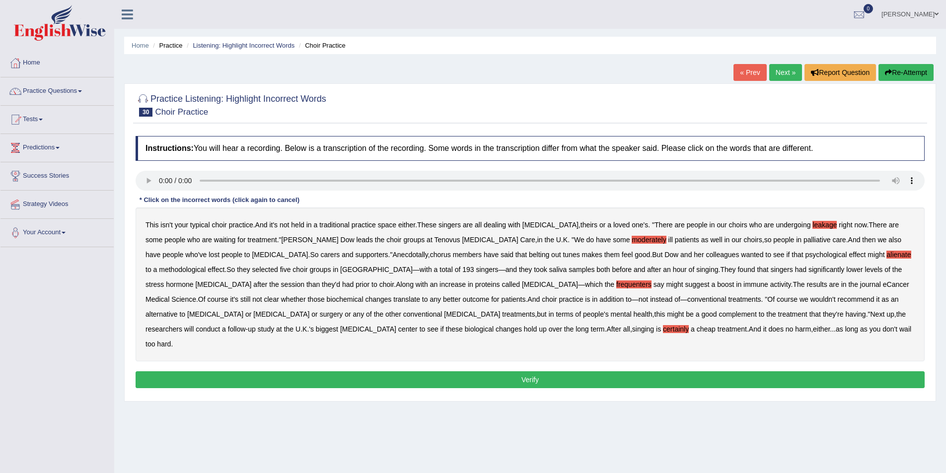
click at [663, 329] on b "certainly" at bounding box center [676, 329] width 26 height 8
click at [296, 371] on button "Verify" at bounding box center [530, 379] width 789 height 17
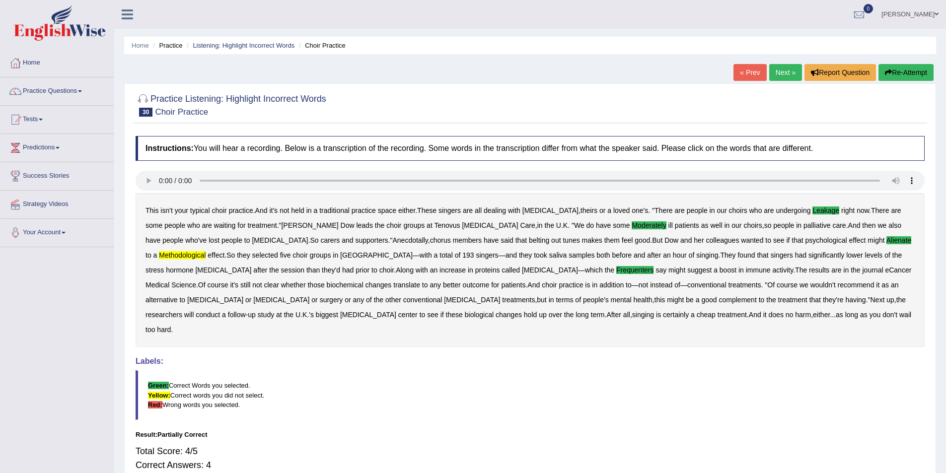
click at [781, 74] on link "Next »" at bounding box center [785, 72] width 33 height 17
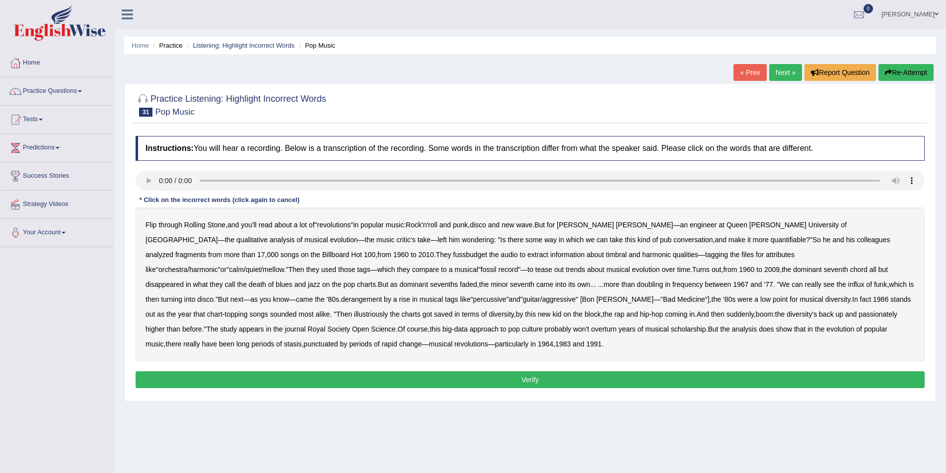
click at [453, 252] on b "fussbudget" at bounding box center [470, 255] width 34 height 8
click at [382, 295] on b "derangement" at bounding box center [361, 299] width 41 height 8
click at [388, 310] on b "illustriously" at bounding box center [371, 314] width 34 height 8
click at [859, 311] on b "passionately" at bounding box center [878, 314] width 39 height 8
click at [248, 375] on button "Verify" at bounding box center [530, 379] width 789 height 17
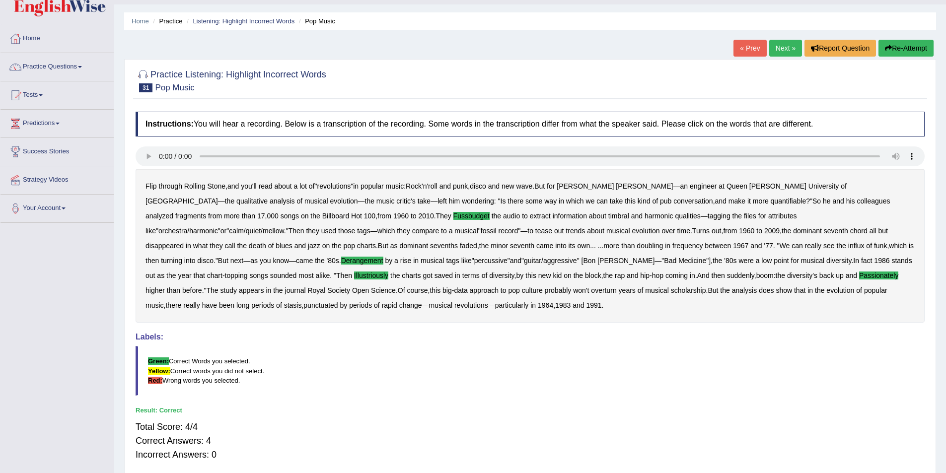
scroll to position [64, 0]
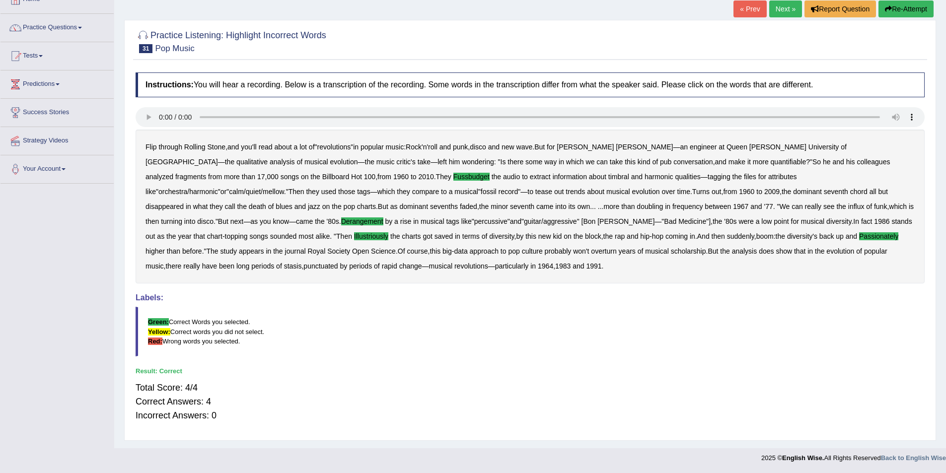
click at [779, 8] on link "Next »" at bounding box center [785, 8] width 33 height 17
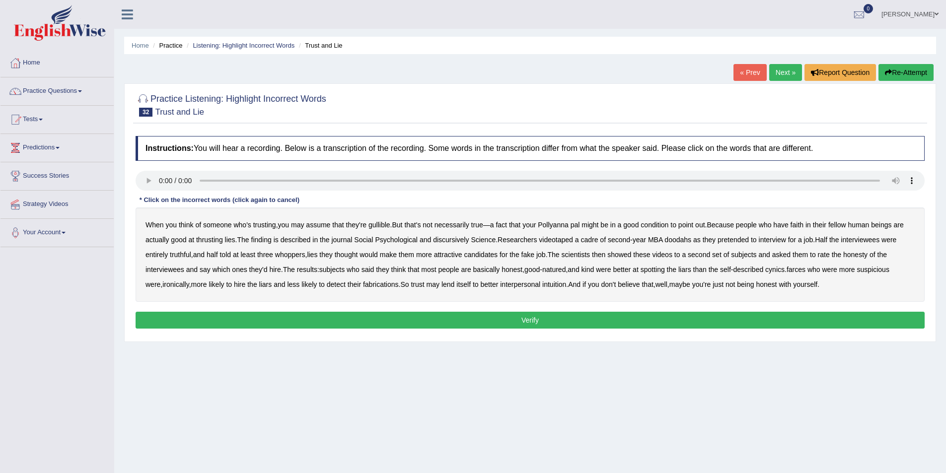
click at [662, 224] on b "condition" at bounding box center [655, 225] width 28 height 8
click at [453, 239] on b "discursively" at bounding box center [451, 240] width 36 height 8
click at [805, 271] on b "farces" at bounding box center [796, 270] width 19 height 8
click at [743, 320] on button "Verify" at bounding box center [530, 320] width 789 height 17
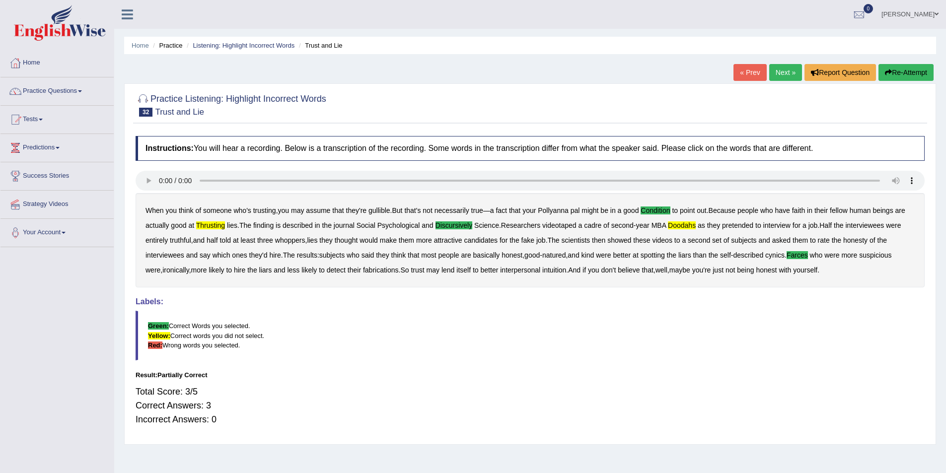
click at [778, 70] on link "Next »" at bounding box center [785, 72] width 33 height 17
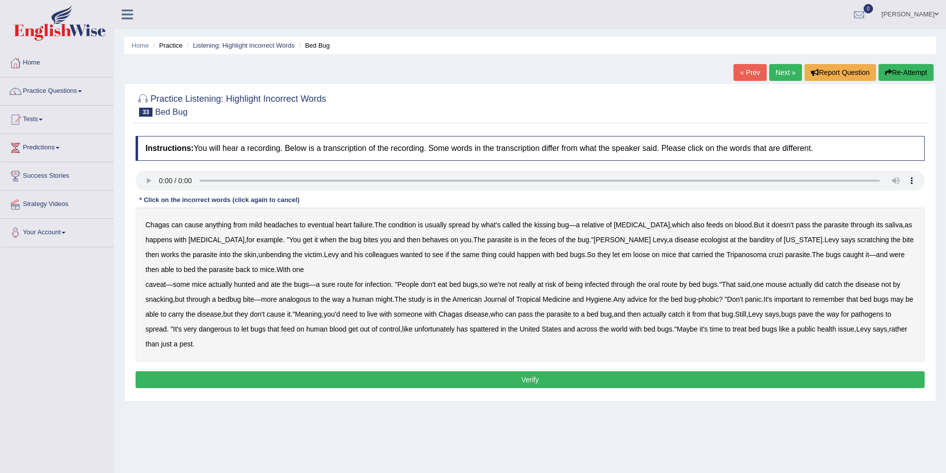
click at [422, 241] on b "behaves" at bounding box center [435, 240] width 26 height 8
click at [184, 270] on b "bed" at bounding box center [189, 270] width 11 height 8
click at [391, 330] on b "control" at bounding box center [389, 329] width 21 height 8
click at [259, 375] on button "Verify" at bounding box center [530, 379] width 789 height 17
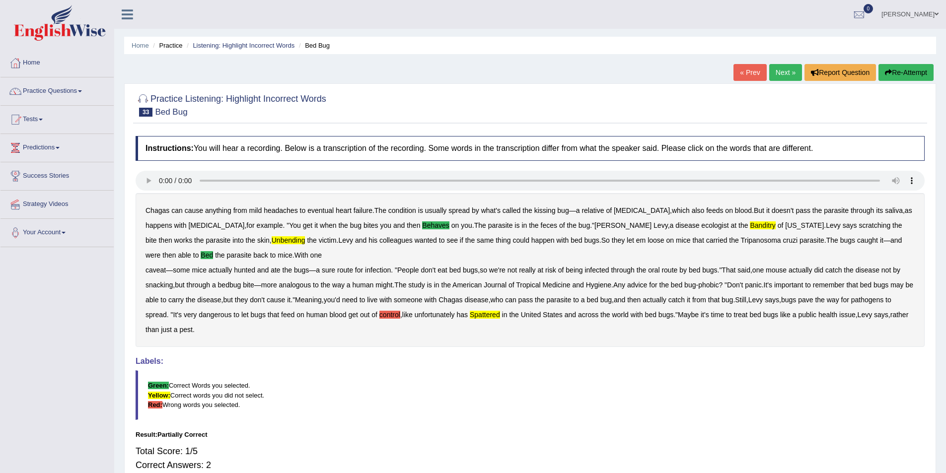
click at [784, 70] on link "Next »" at bounding box center [785, 72] width 33 height 17
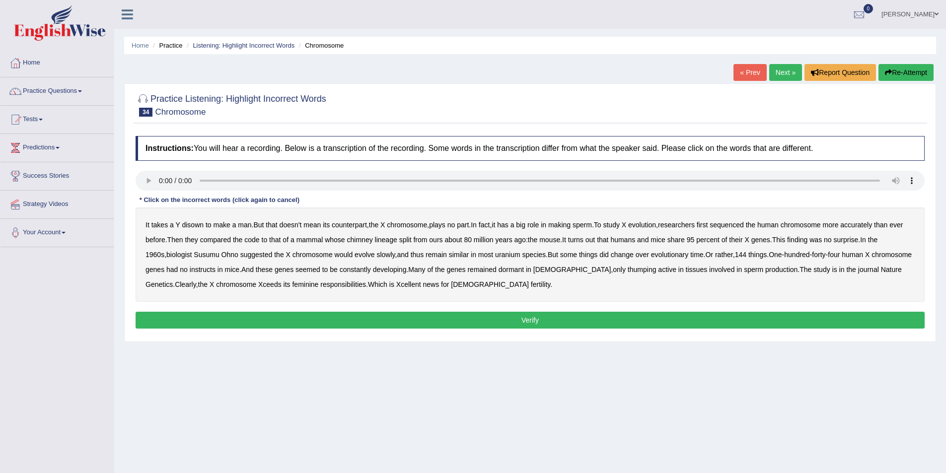
drag, startPoint x: 196, startPoint y: 224, endPoint x: 203, endPoint y: 224, distance: 7.4
click at [203, 224] on b "disown" at bounding box center [193, 225] width 22 height 8
click at [513, 252] on b "uranium" at bounding box center [507, 255] width 25 height 8
click at [216, 269] on b "instructs" at bounding box center [203, 270] width 26 height 8
click at [472, 318] on button "Verify" at bounding box center [530, 320] width 789 height 17
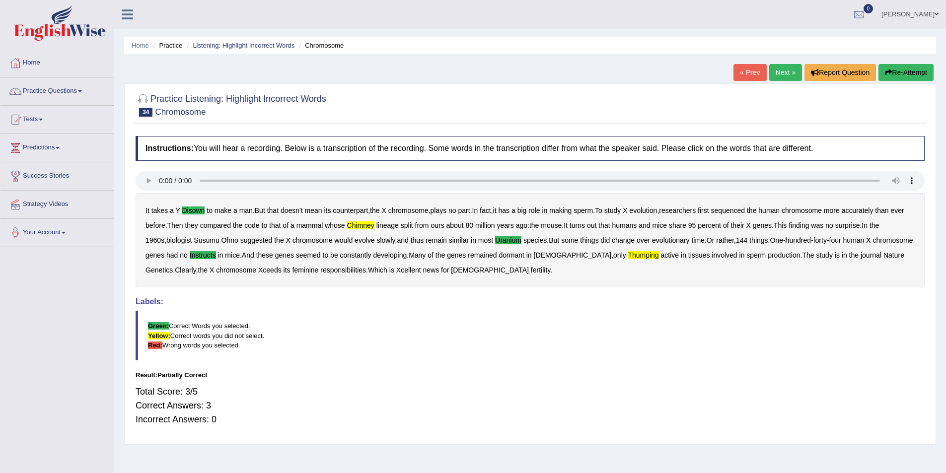
click at [785, 73] on link "Next »" at bounding box center [785, 72] width 33 height 17
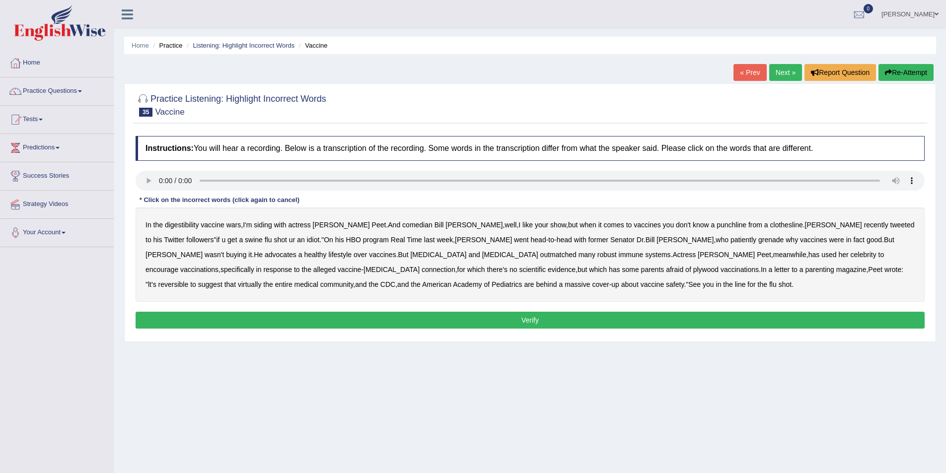
click at [182, 228] on b "digestibility" at bounding box center [182, 225] width 34 height 8
click at [693, 269] on b "plywood" at bounding box center [705, 270] width 25 height 8
click at [394, 314] on button "Verify" at bounding box center [530, 320] width 789 height 17
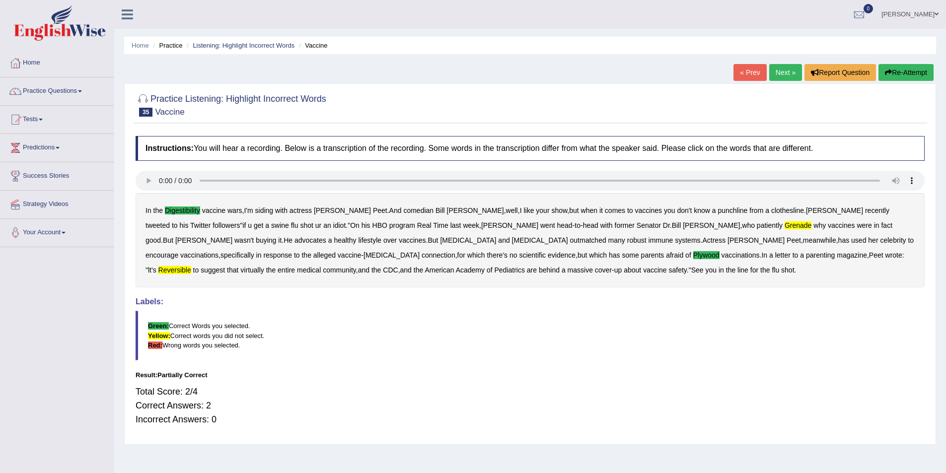
click at [782, 68] on link "Next »" at bounding box center [785, 72] width 33 height 17
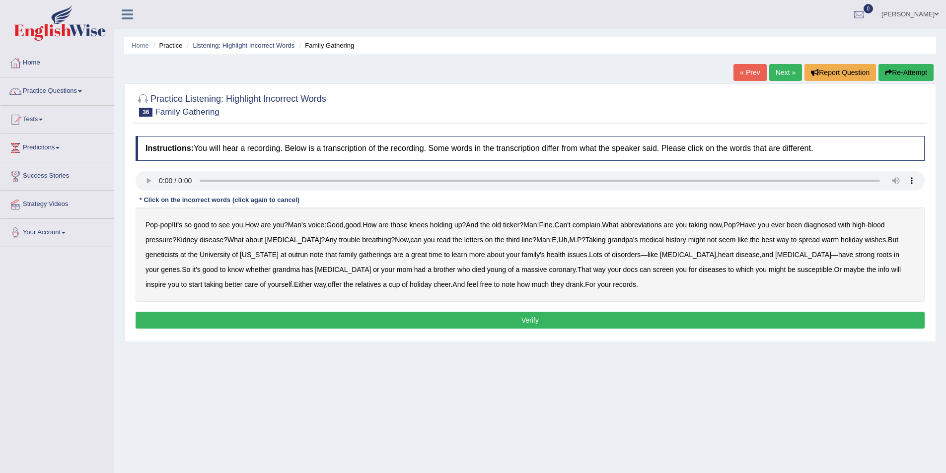
click at [288, 256] on b "outrun" at bounding box center [298, 255] width 20 height 8
click at [500, 318] on button "Verify" at bounding box center [530, 320] width 789 height 17
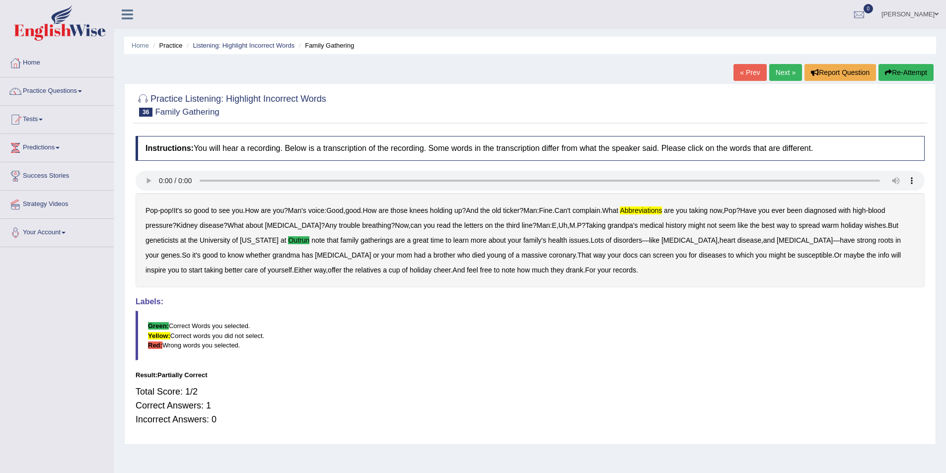
click at [787, 73] on link "Next »" at bounding box center [785, 72] width 33 height 17
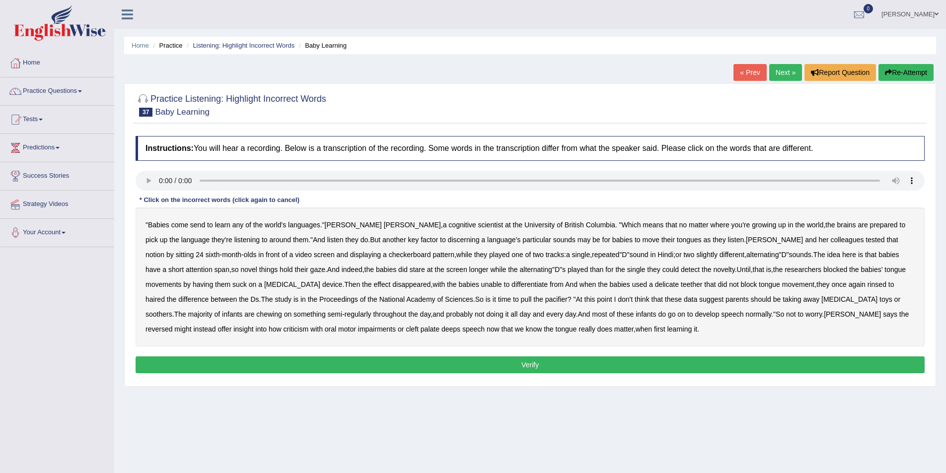
click at [201, 225] on b "send" at bounding box center [197, 225] width 15 height 8
click at [655, 285] on b "delicate" at bounding box center [667, 285] width 24 height 8
click at [309, 325] on b "criticism" at bounding box center [296, 329] width 25 height 8
click at [646, 362] on button "Verify" at bounding box center [530, 365] width 789 height 17
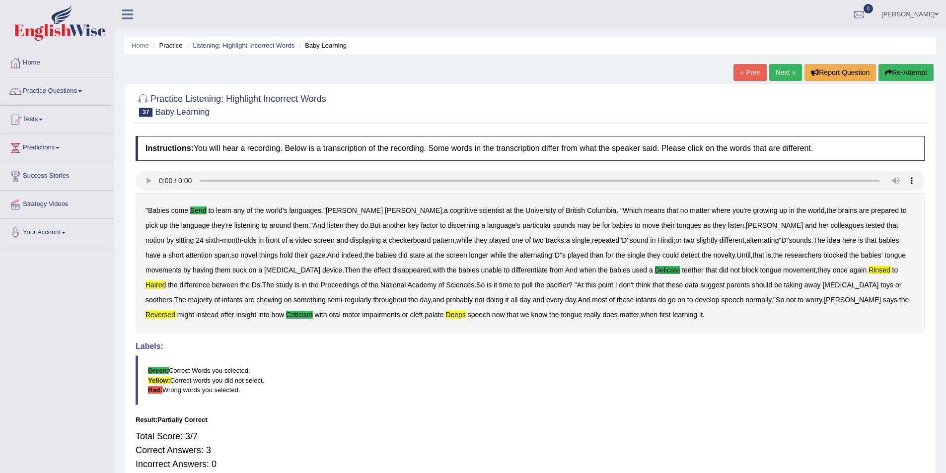
click at [782, 71] on link "Next »" at bounding box center [785, 72] width 33 height 17
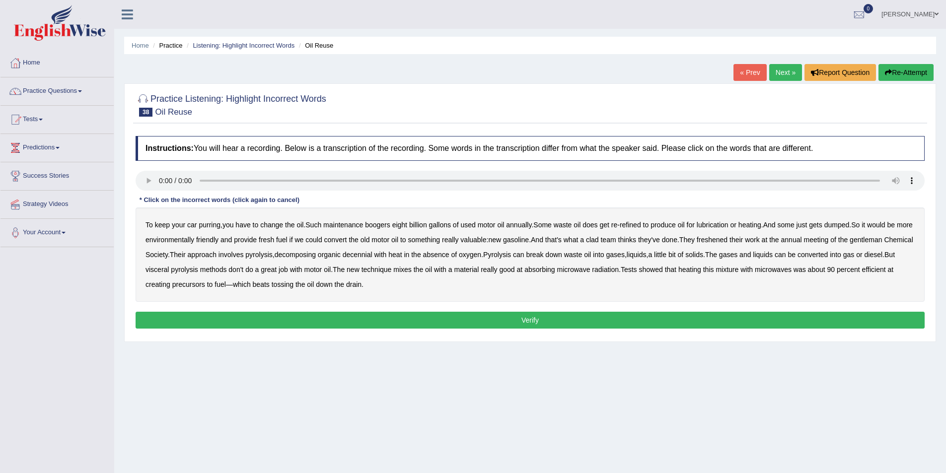
click at [382, 225] on b "boogers" at bounding box center [377, 225] width 25 height 8
click at [591, 319] on button "Verify" at bounding box center [530, 320] width 789 height 17
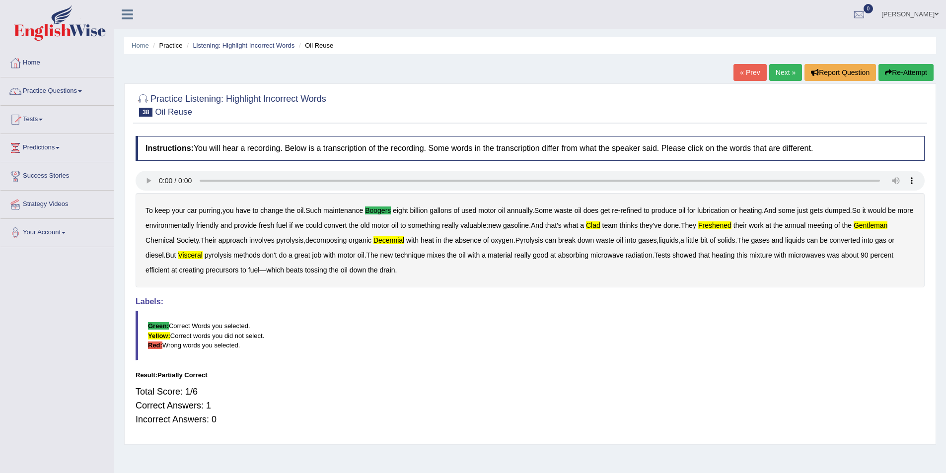
click at [787, 71] on link "Next »" at bounding box center [785, 72] width 33 height 17
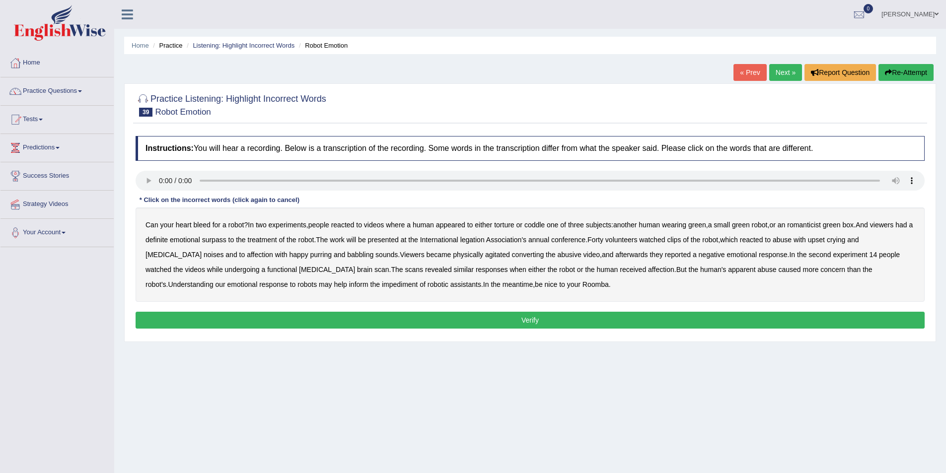
click at [485, 239] on b "legation" at bounding box center [472, 240] width 24 height 8
click at [382, 284] on b "impediment" at bounding box center [400, 285] width 36 height 8
click at [483, 316] on button "Verify" at bounding box center [530, 320] width 789 height 17
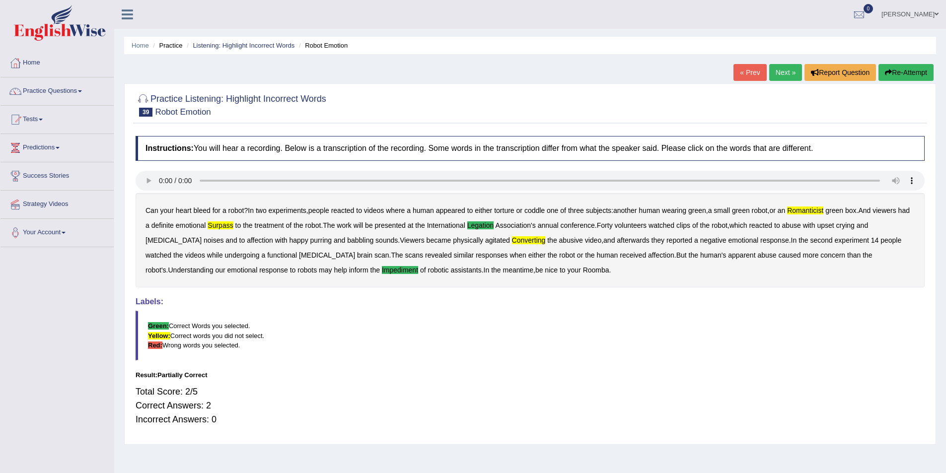
click at [780, 72] on link "Next »" at bounding box center [785, 72] width 33 height 17
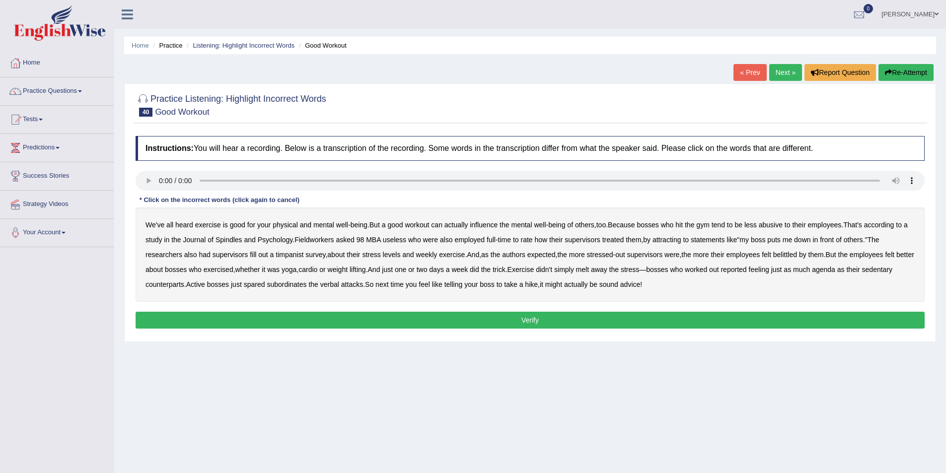
click at [328, 237] on b "Fieldworkers" at bounding box center [313, 240] width 39 height 8
click at [681, 240] on b "attracting" at bounding box center [666, 240] width 29 height 8
click at [301, 253] on b "timpanist" at bounding box center [290, 255] width 28 height 8
click at [624, 319] on button "Verify" at bounding box center [530, 320] width 789 height 17
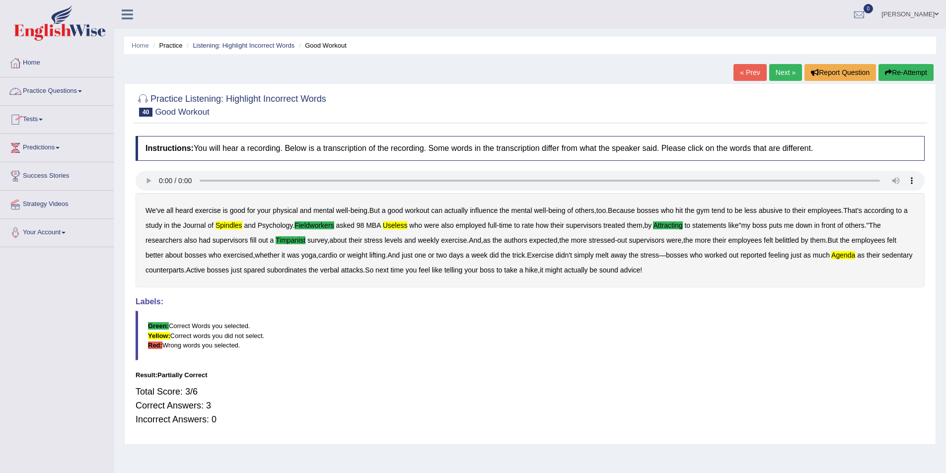
click at [85, 89] on link "Practice Questions" at bounding box center [56, 89] width 113 height 25
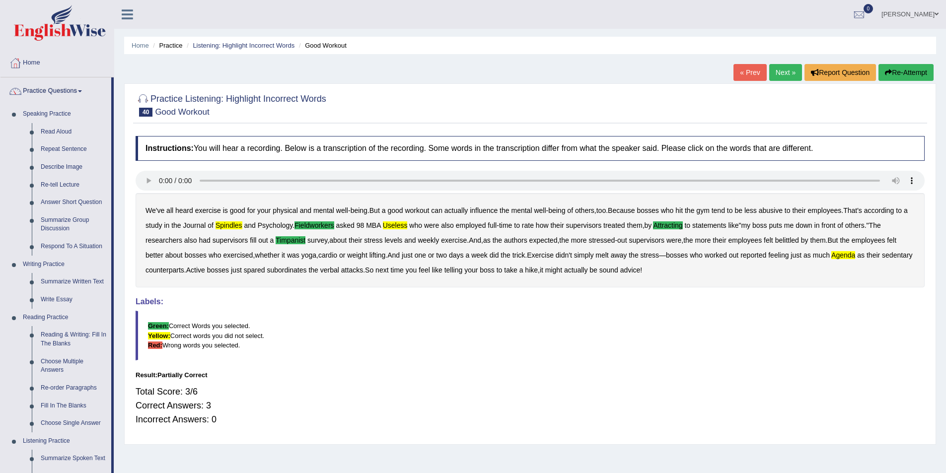
click at [62, 360] on link "Choose Multiple Answers" at bounding box center [73, 366] width 75 height 26
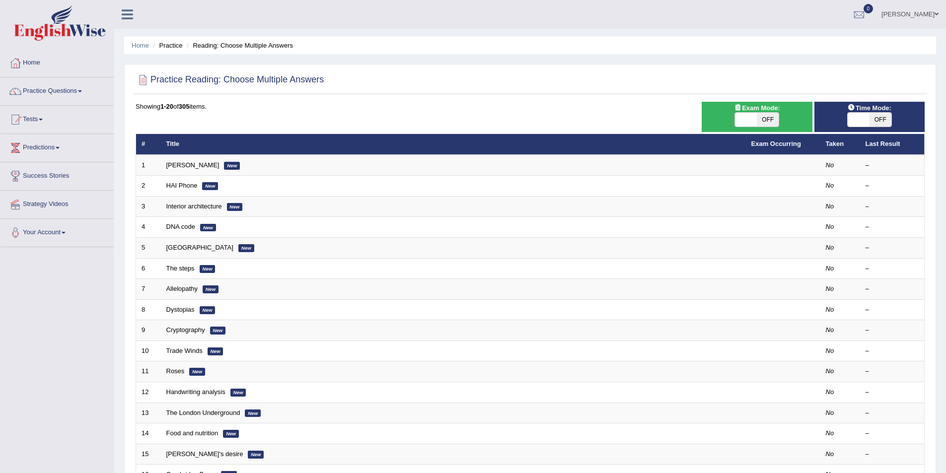
click at [192, 164] on link "Damian Scarf" at bounding box center [192, 164] width 53 height 7
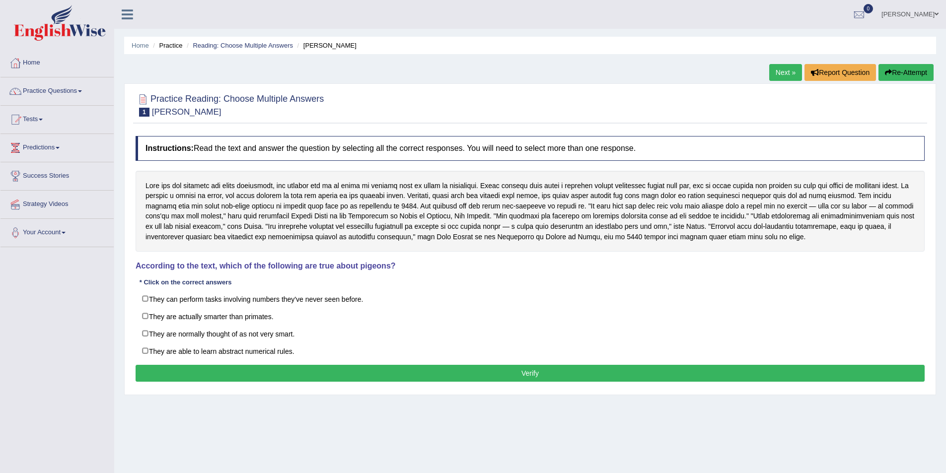
click at [148, 299] on label "They can perform tasks involving numbers they've never seen before." at bounding box center [530, 299] width 789 height 18
checkbox input "true"
click at [142, 349] on label "They are able to learn abstract numerical rules." at bounding box center [530, 351] width 789 height 18
checkbox input "true"
click at [184, 372] on button "Verify" at bounding box center [530, 373] width 789 height 17
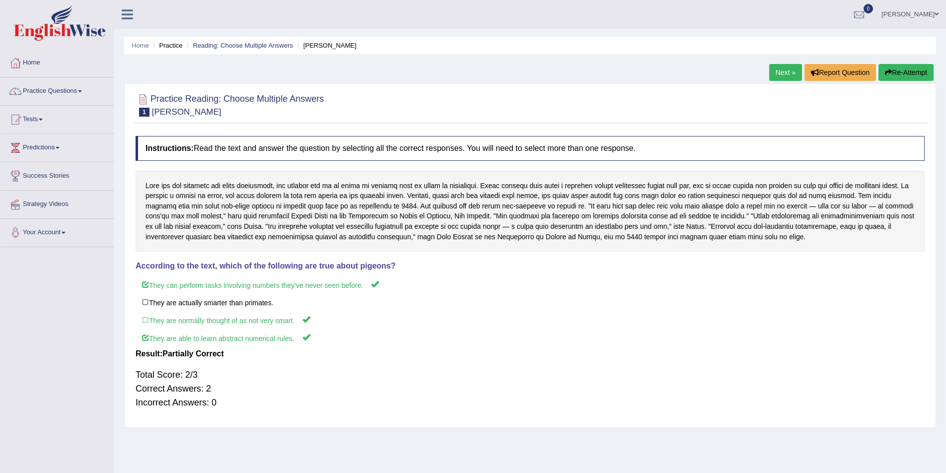
click at [787, 72] on link "Next »" at bounding box center [785, 72] width 33 height 17
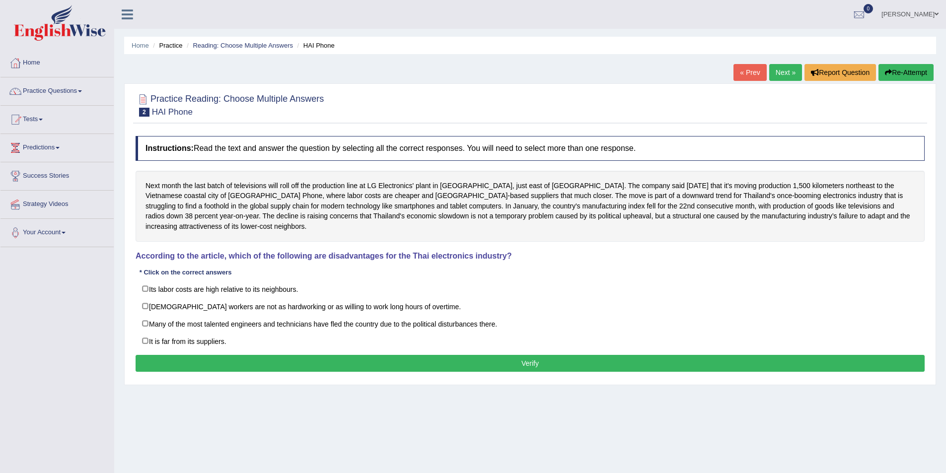
click at [150, 280] on label "Its labor costs are high relative to its neighbours." at bounding box center [530, 289] width 789 height 18
checkbox input "true"
click at [144, 315] on label "Many of the most talented engineers and technicians have fled the country due t…" at bounding box center [530, 324] width 789 height 18
checkbox input "true"
click at [209, 355] on button "Verify" at bounding box center [530, 363] width 789 height 17
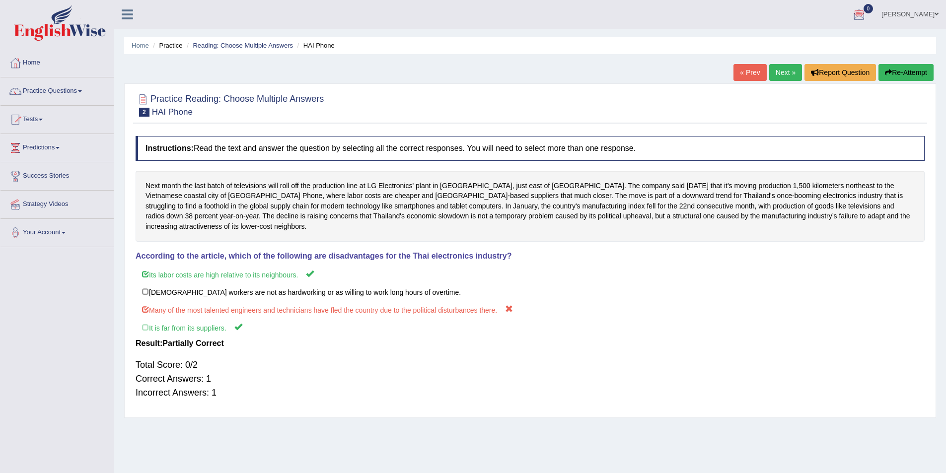
click at [784, 72] on link "Next »" at bounding box center [785, 72] width 33 height 17
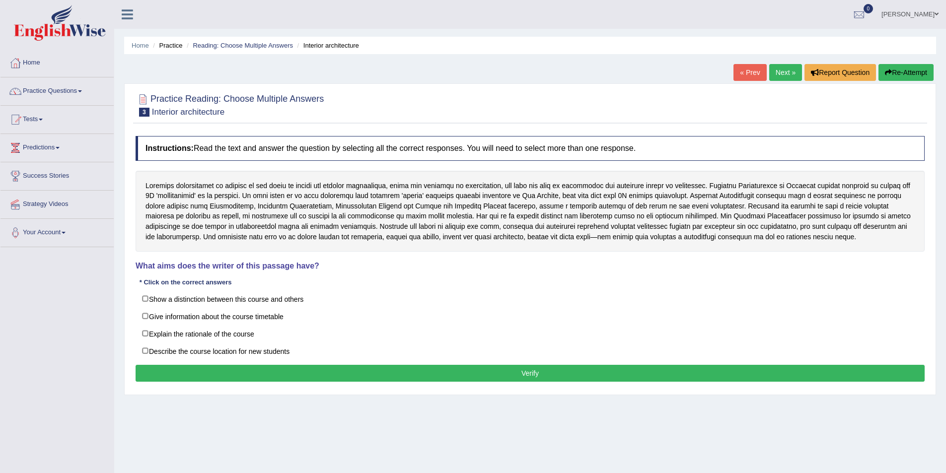
click at [145, 319] on label "Give information about the course timetable" at bounding box center [530, 316] width 789 height 18
checkbox input "true"
click at [148, 351] on label "Describe the course location for new students" at bounding box center [530, 351] width 789 height 18
checkbox input "true"
click at [158, 370] on button "Verify" at bounding box center [530, 373] width 789 height 17
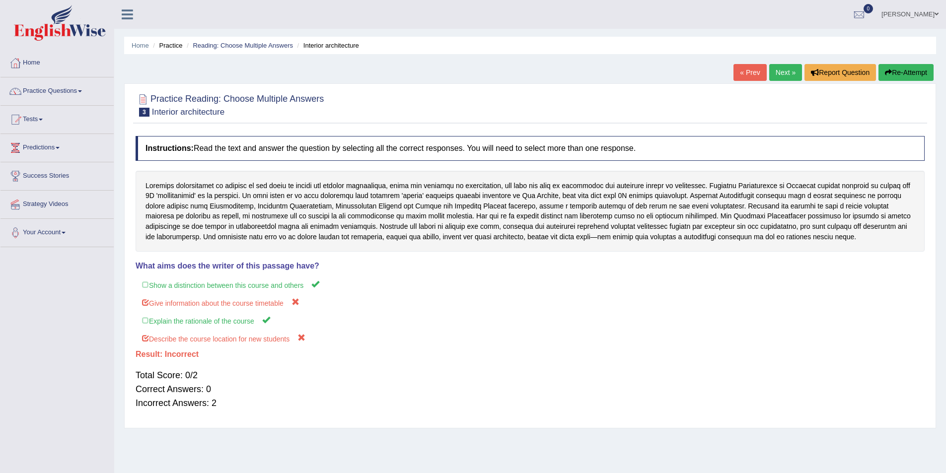
click at [779, 70] on link "Next »" at bounding box center [785, 72] width 33 height 17
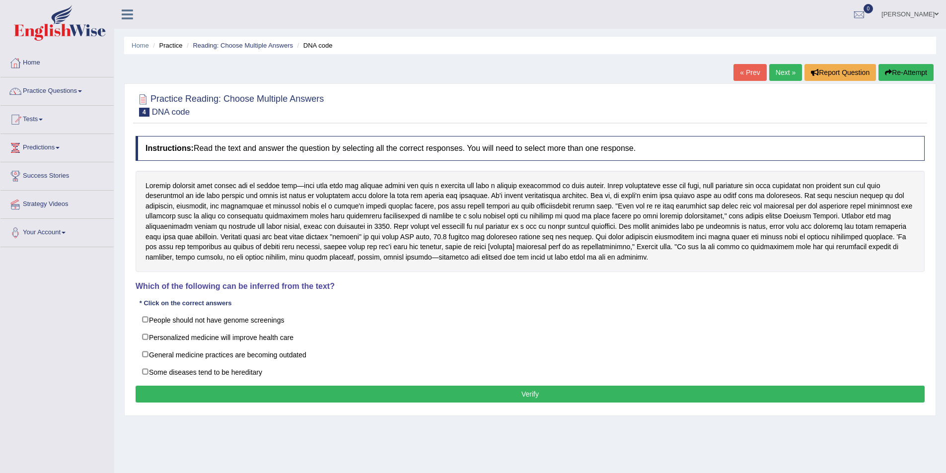
click at [145, 355] on label "General medicine practices are becoming outdated" at bounding box center [530, 355] width 789 height 18
checkbox input "true"
click at [177, 393] on button "Verify" at bounding box center [530, 394] width 789 height 17
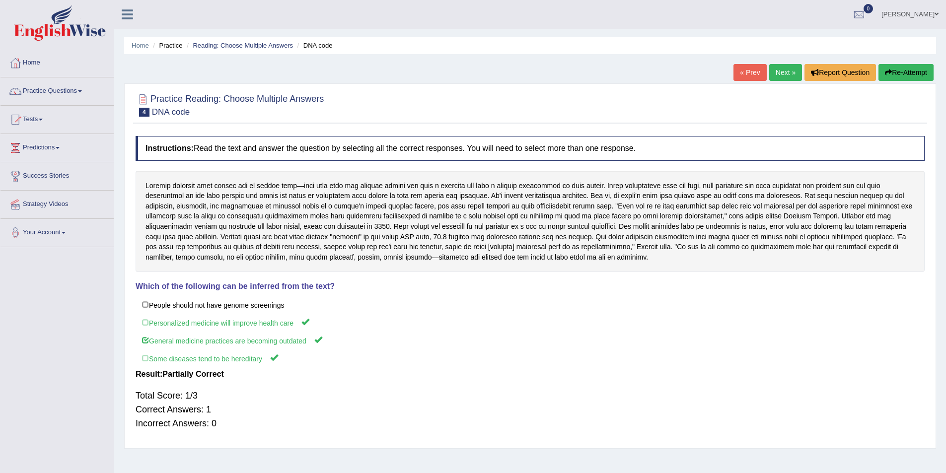
click at [777, 73] on link "Next »" at bounding box center [785, 72] width 33 height 17
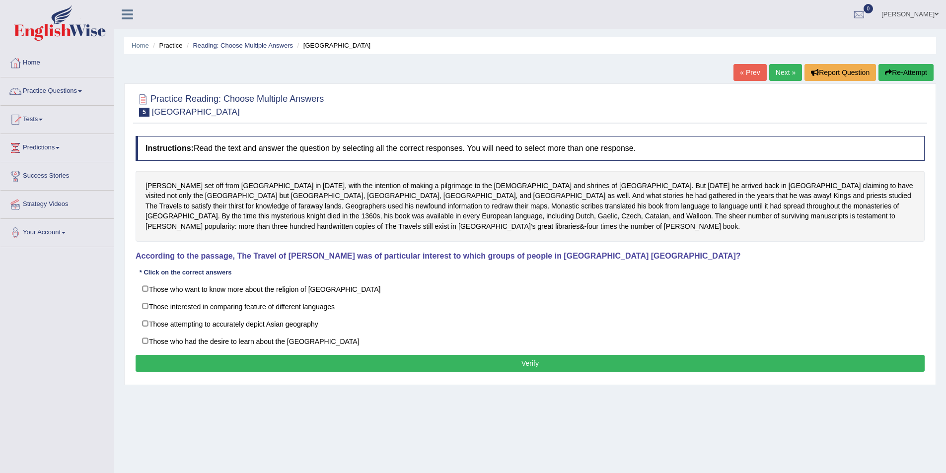
click at [146, 308] on label "Those interested in comparing feature of different languages" at bounding box center [530, 306] width 789 height 18
checkbox input "true"
click at [147, 287] on label "Those who want to know more about the religion of Asia" at bounding box center [530, 289] width 789 height 18
checkbox input "true"
click at [145, 338] on label "Those who had the desire to learn about the Far East" at bounding box center [530, 341] width 789 height 18
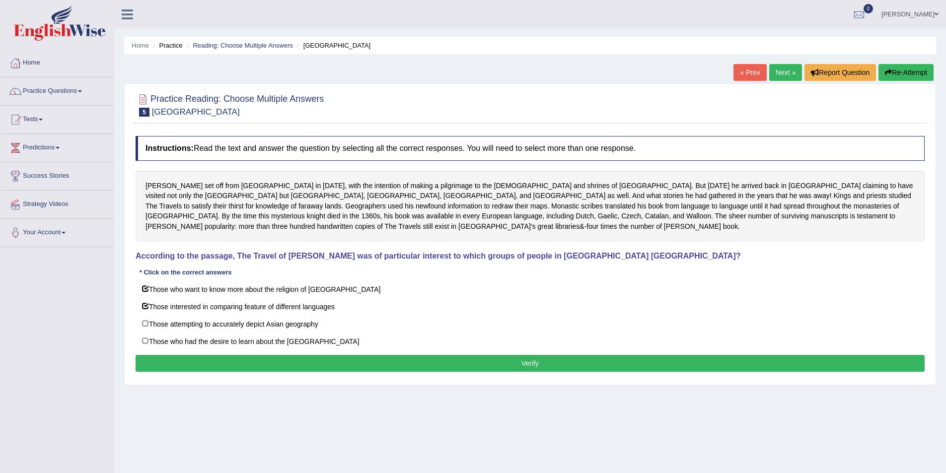
checkbox input "true"
click at [199, 359] on button "Verify" at bounding box center [530, 363] width 789 height 17
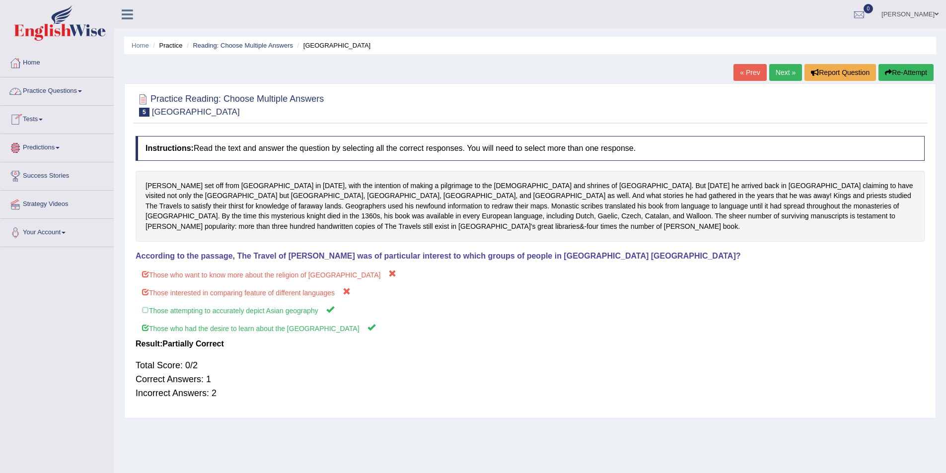
click at [70, 91] on link "Practice Questions" at bounding box center [56, 89] width 113 height 25
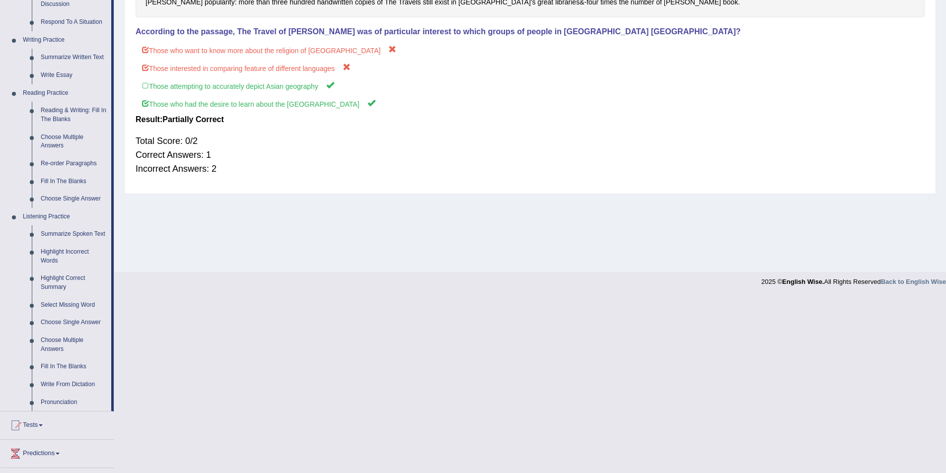
scroll to position [248, 0]
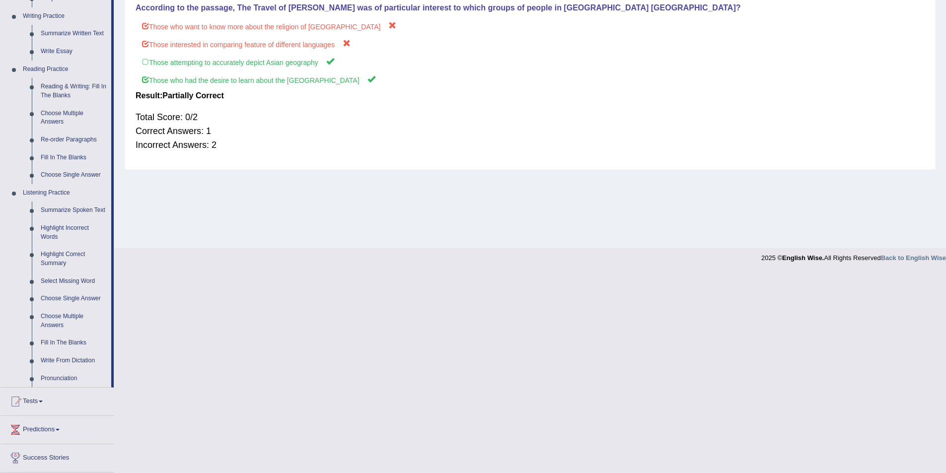
click at [68, 380] on link "Pronunciation" at bounding box center [73, 379] width 75 height 18
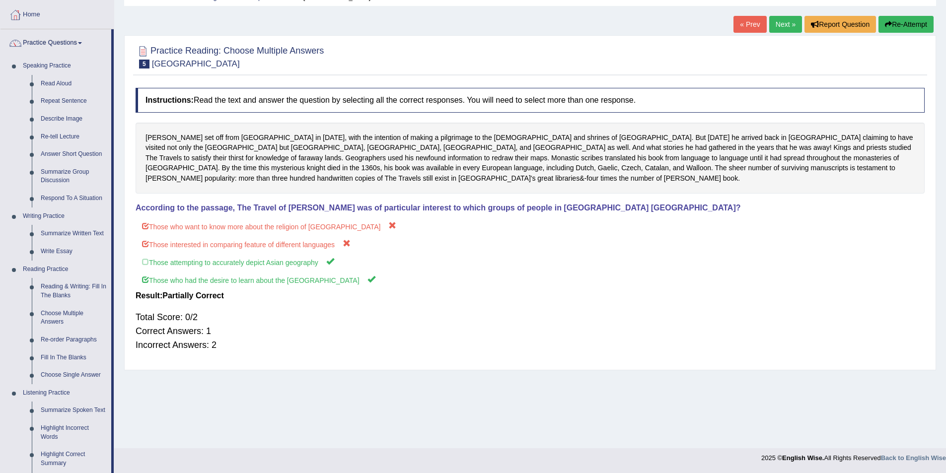
scroll to position [61, 0]
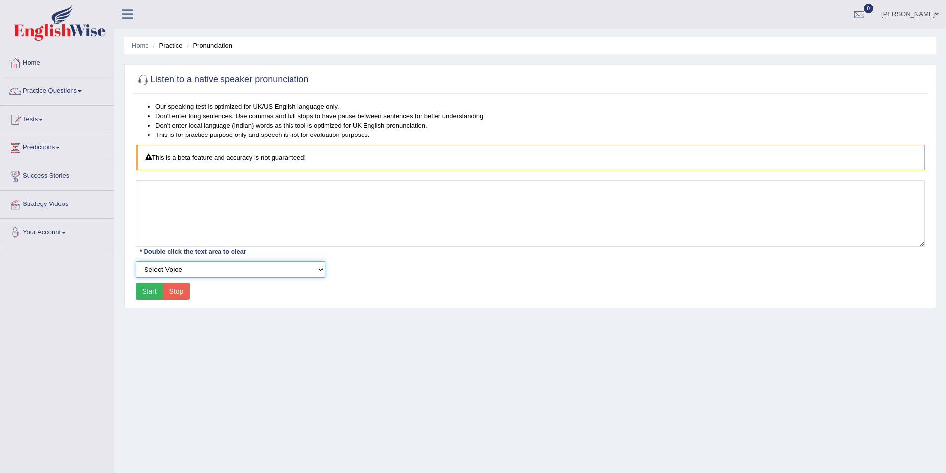
click at [321, 273] on select "Select Voice UK English Female UK English Male" at bounding box center [231, 269] width 190 height 17
select select "3"
click at [136, 261] on select "Select Voice UK English Female UK English Male" at bounding box center [231, 269] width 190 height 17
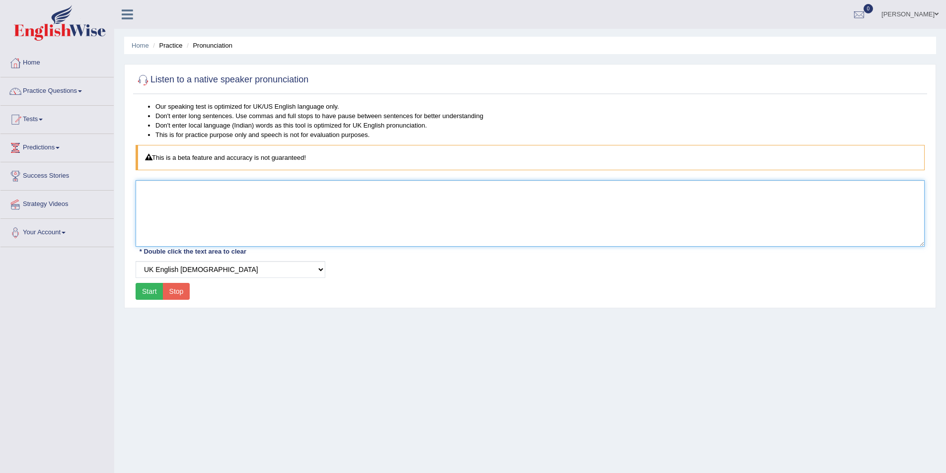
click at [298, 214] on textarea at bounding box center [530, 213] width 789 height 67
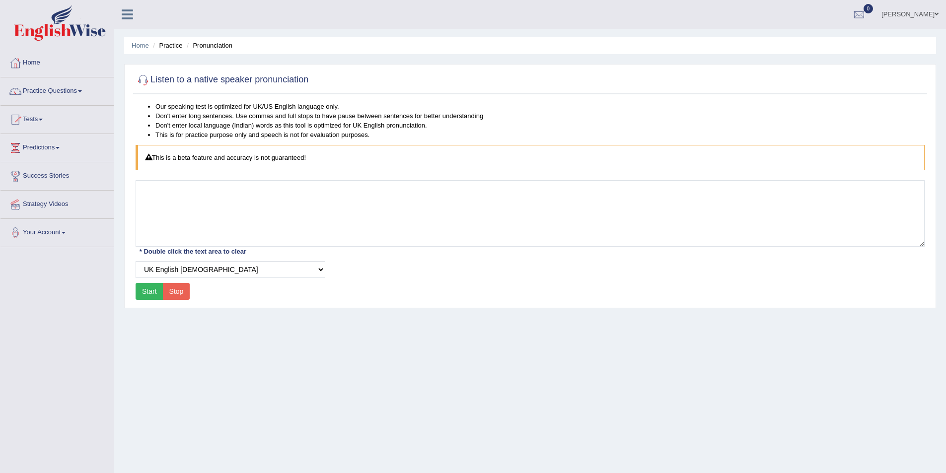
click at [82, 91] on span at bounding box center [80, 91] width 4 height 2
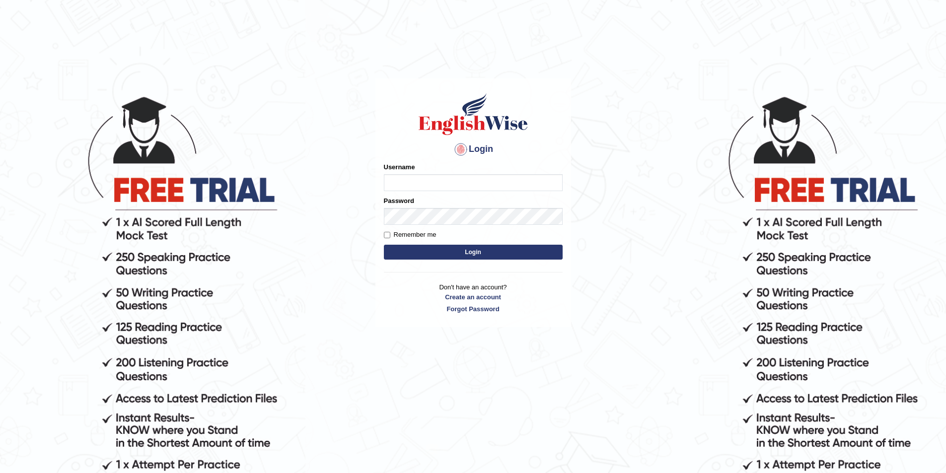
type input "josephluma_parramatta"
click at [467, 253] on button "Login" at bounding box center [473, 252] width 179 height 15
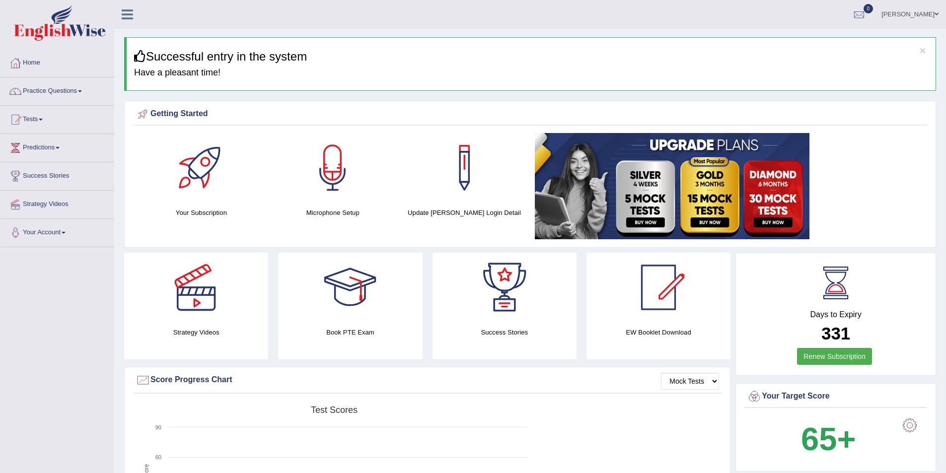
click at [937, 14] on span at bounding box center [937, 14] width 4 height 6
click at [878, 135] on link "Log out" at bounding box center [891, 139] width 107 height 23
